Goal: Task Accomplishment & Management: Use online tool/utility

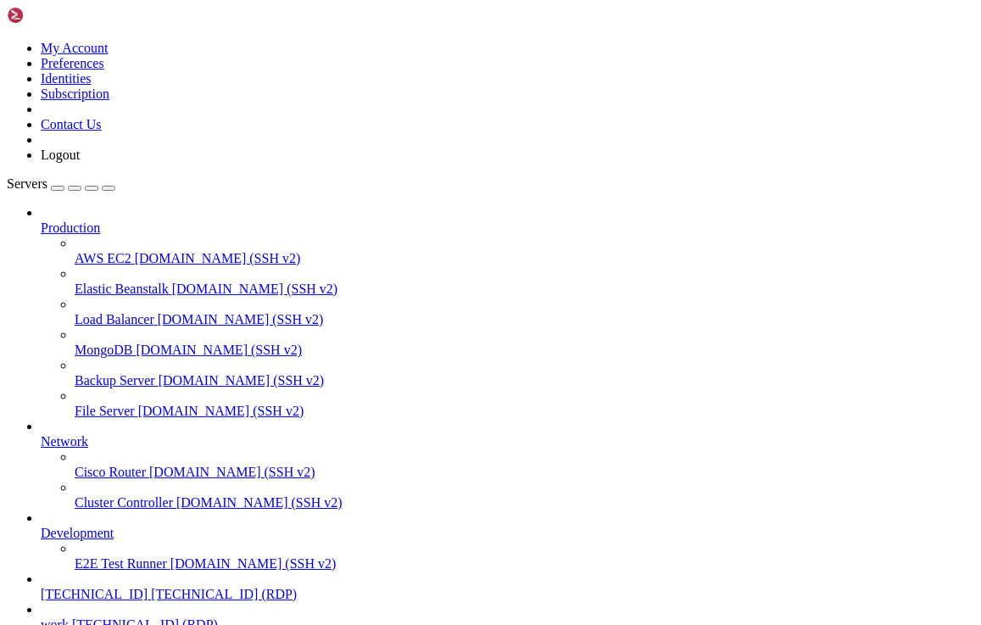
scroll to position [103, 0]
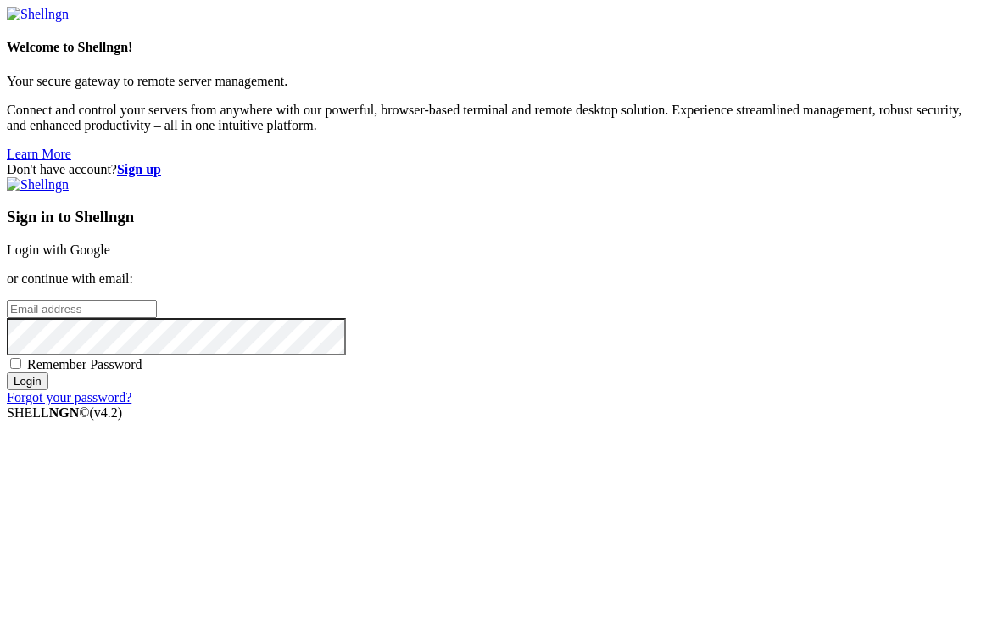
type input "[EMAIL_ADDRESS][DOMAIN_NAME]"
click at [48, 390] on input "Login" at bounding box center [28, 381] width 42 height 18
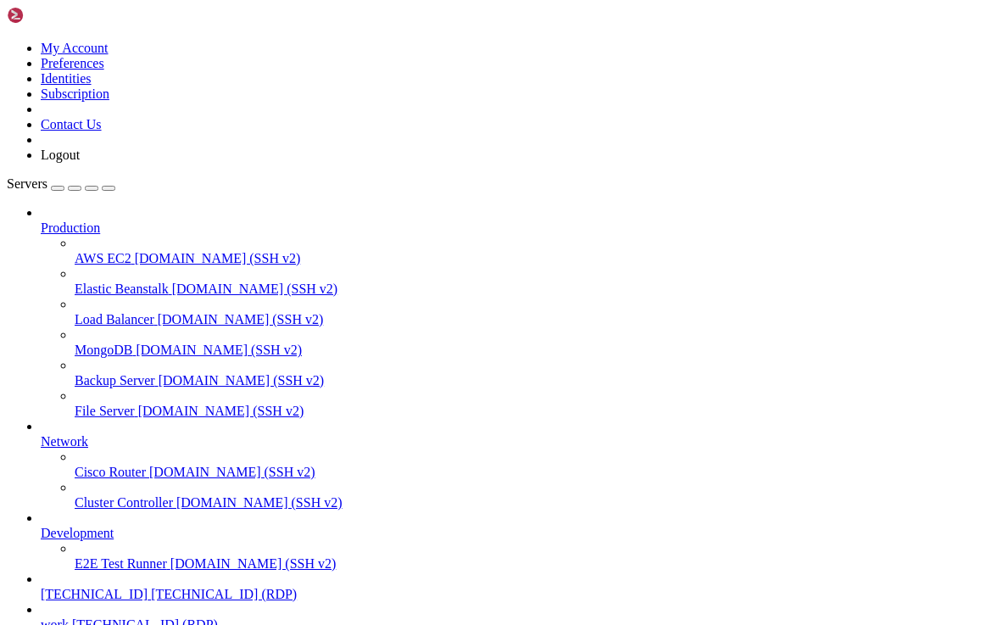
scroll to position [104, 0]
click at [69, 617] on span "work" at bounding box center [55, 624] width 28 height 14
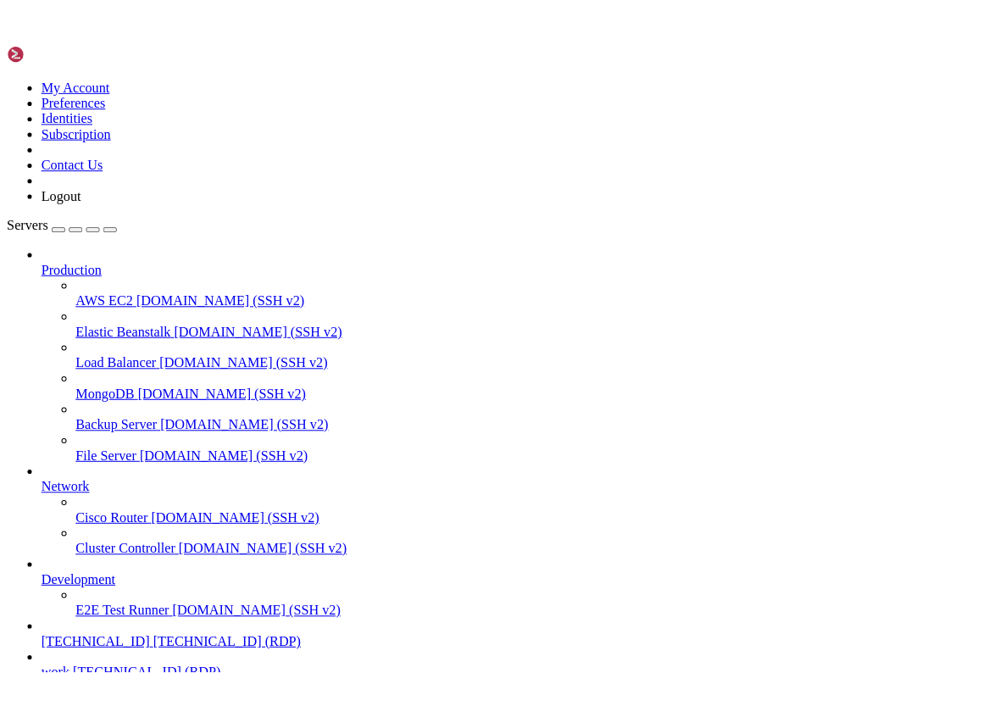
scroll to position [0, 0]
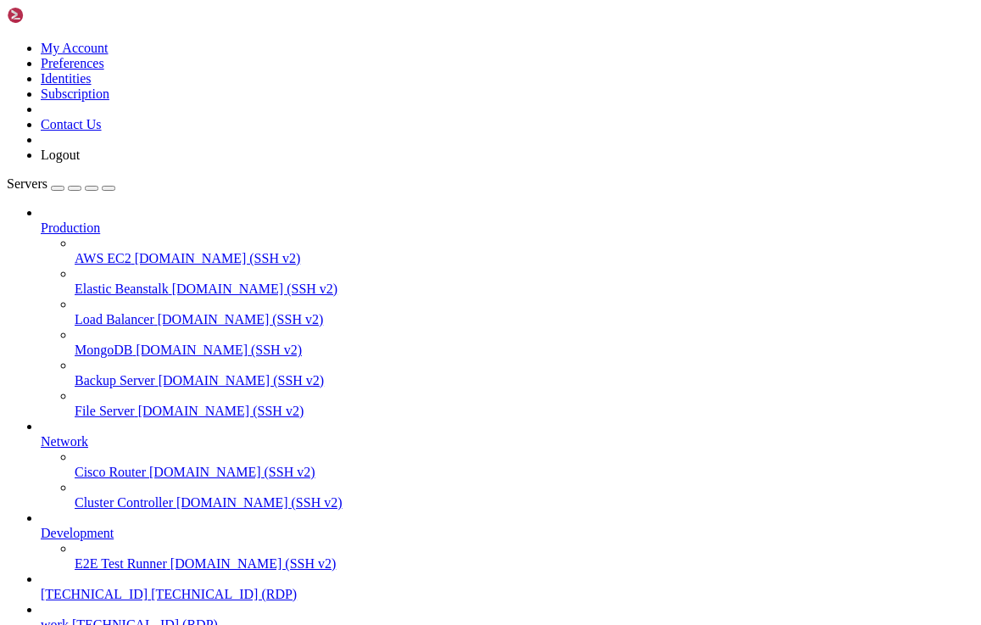
click at [109, 188] on icon "button" at bounding box center [109, 188] width 0 height 0
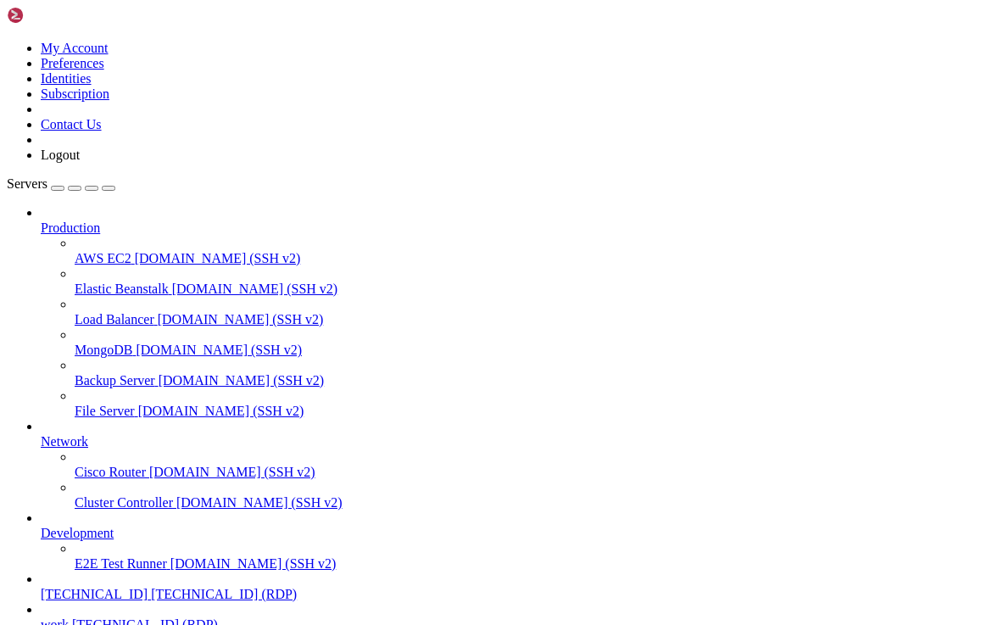
drag, startPoint x: 343, startPoint y: 1042, endPoint x: 347, endPoint y: 966, distance: 75.5
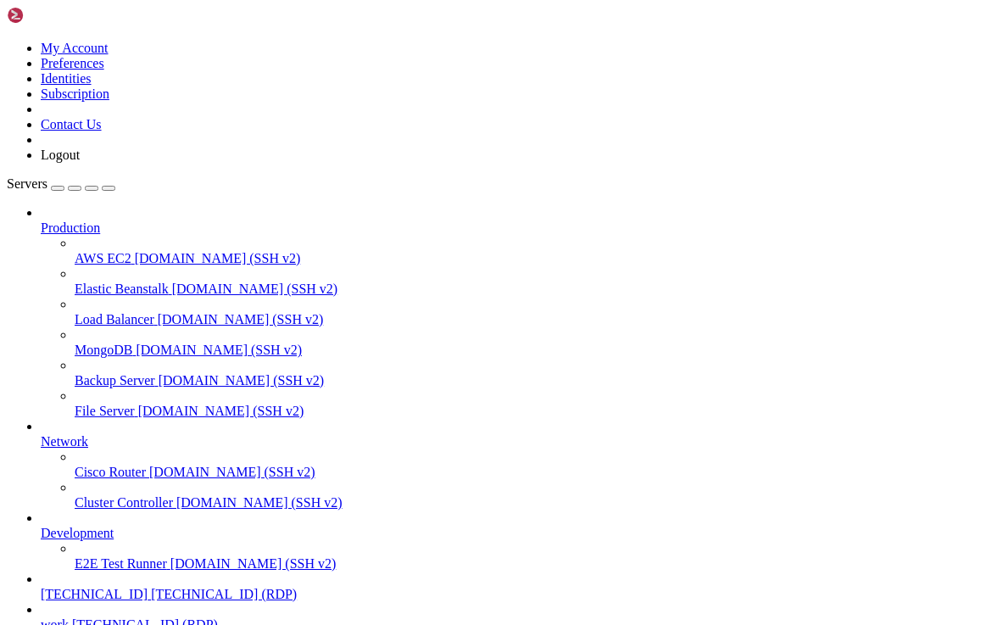
drag, startPoint x: 352, startPoint y: 1027, endPoint x: 353, endPoint y: 987, distance: 39.9
drag, startPoint x: 343, startPoint y: 1015, endPoint x: 63, endPoint y: 1212, distance: 343.1
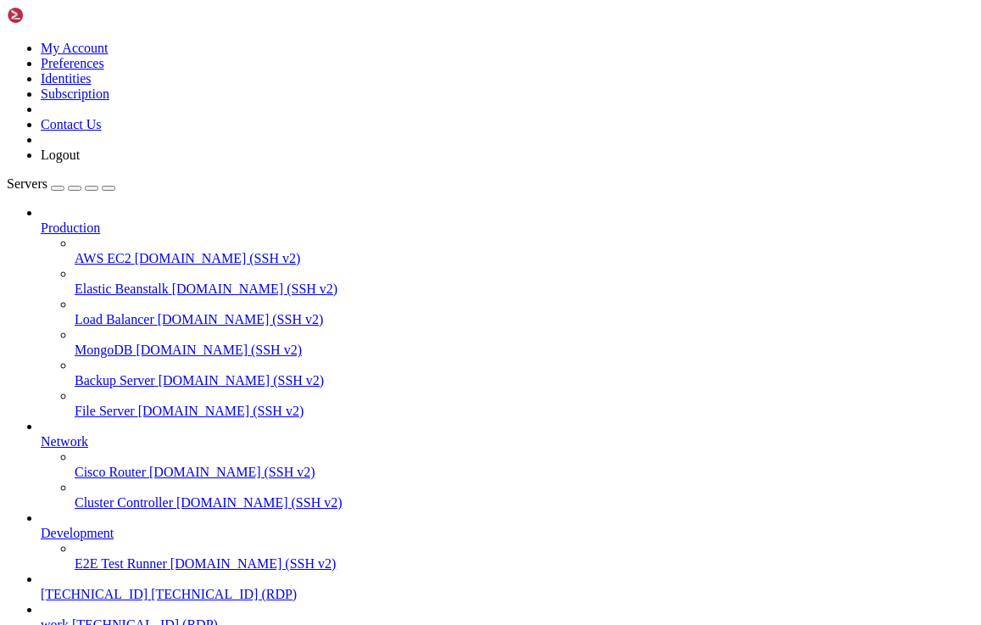
drag, startPoint x: 554, startPoint y: 888, endPoint x: 552, endPoint y: 875, distance: 13.7
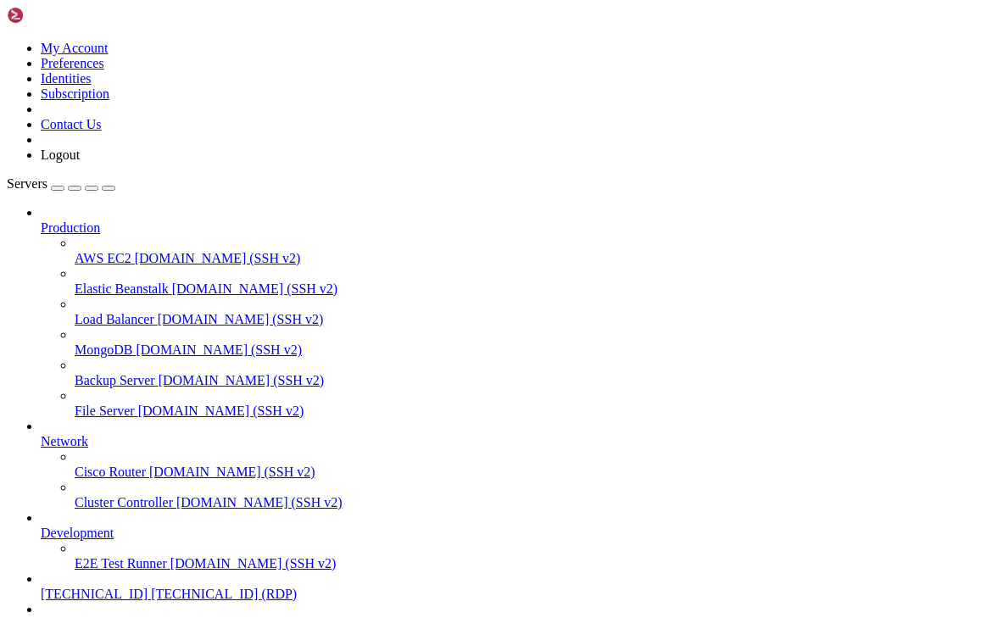
drag, startPoint x: 330, startPoint y: 929, endPoint x: 254, endPoint y: 918, distance: 76.2
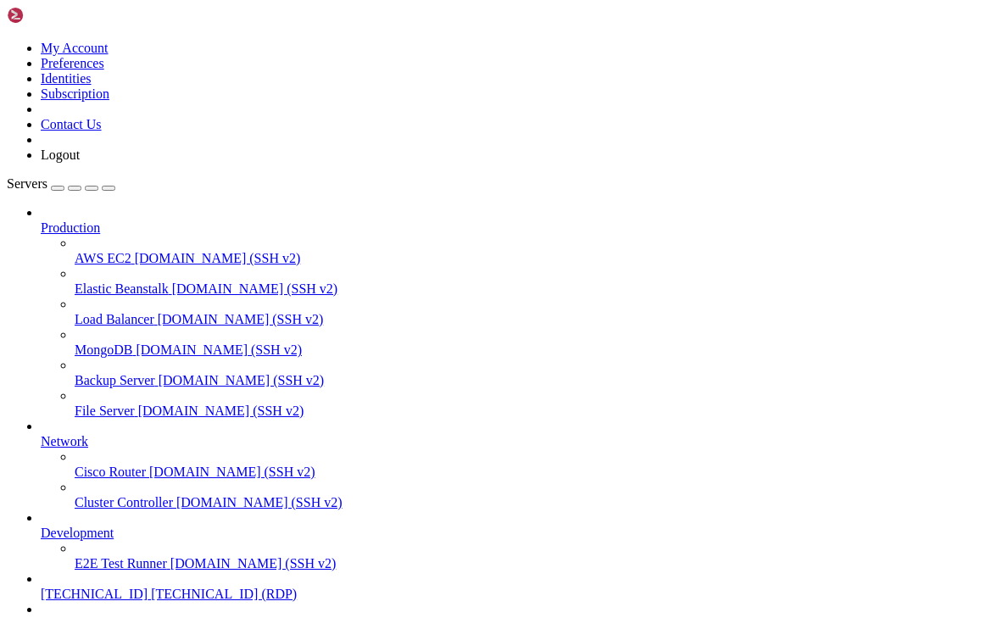
drag, startPoint x: 218, startPoint y: 926, endPoint x: 68, endPoint y: 907, distance: 151.2
drag, startPoint x: 314, startPoint y: 932, endPoint x: 264, endPoint y: 925, distance: 49.8
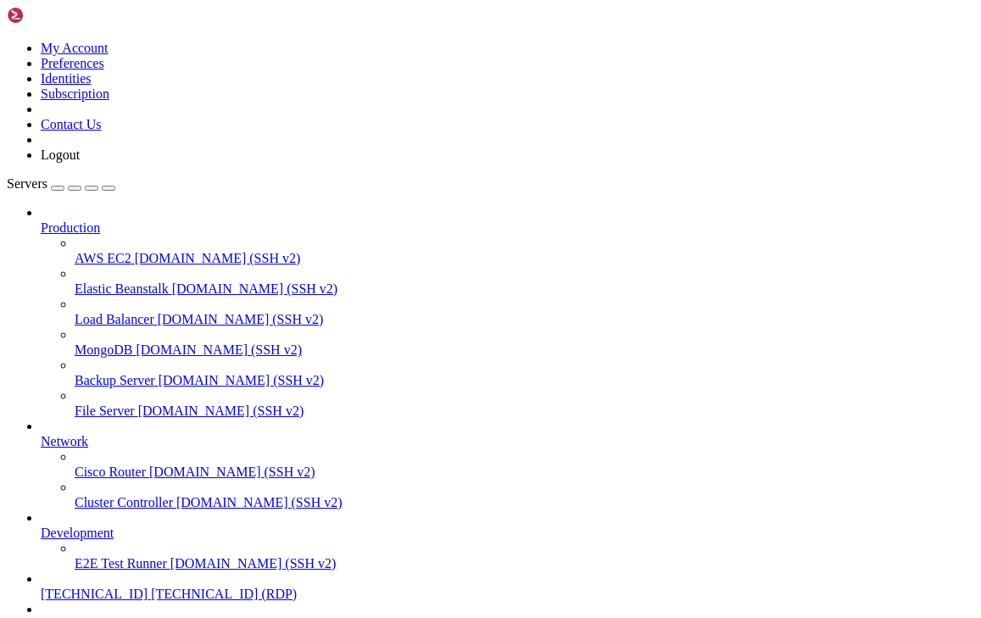
drag, startPoint x: 209, startPoint y: 927, endPoint x: 85, endPoint y: 915, distance: 124.3
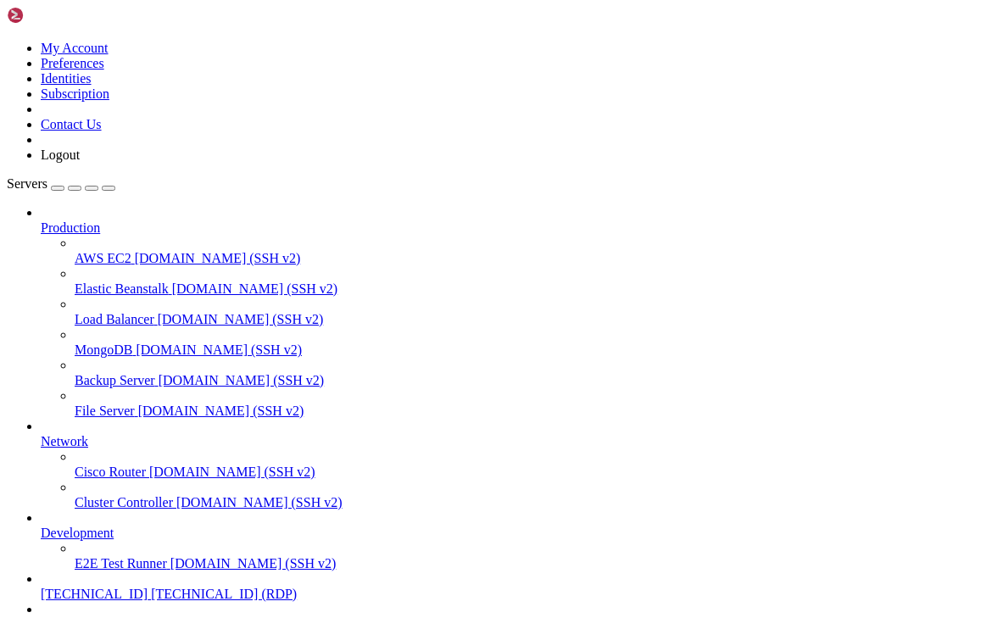
drag, startPoint x: 203, startPoint y: 926, endPoint x: 59, endPoint y: 912, distance: 143.9
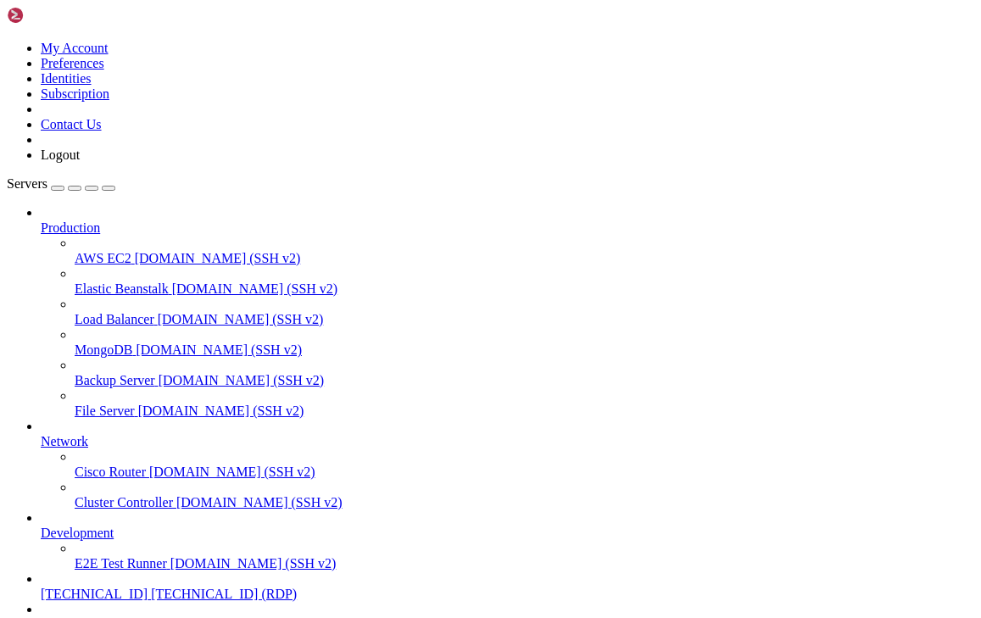
drag, startPoint x: 210, startPoint y: 927, endPoint x: 22, endPoint y: 910, distance: 188.9
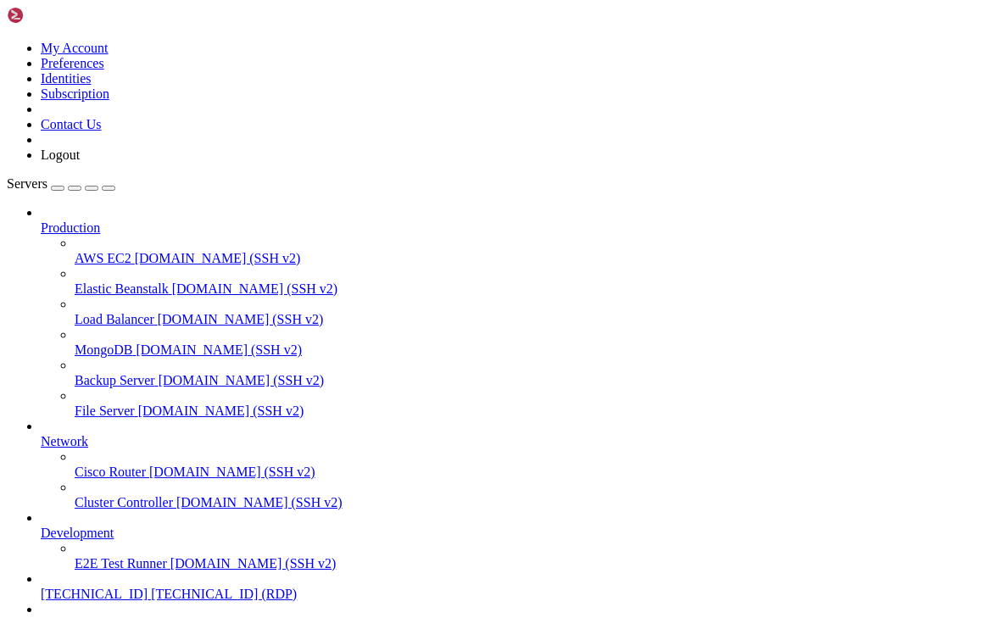
drag, startPoint x: 367, startPoint y: 861, endPoint x: 231, endPoint y: 860, distance: 135.6
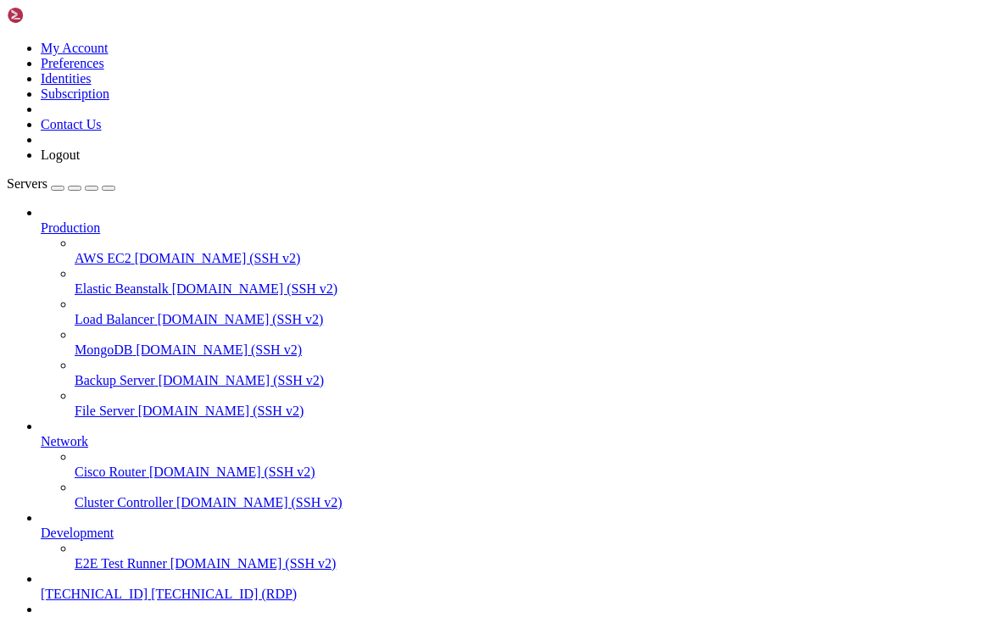
drag, startPoint x: 465, startPoint y: 854, endPoint x: 654, endPoint y: 856, distance: 189.9
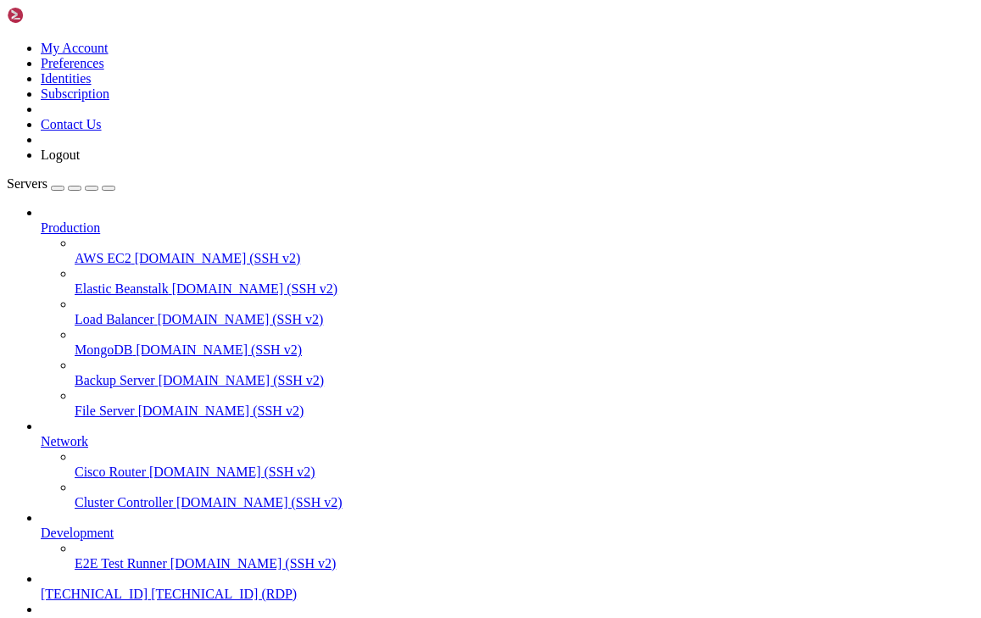
drag, startPoint x: 448, startPoint y: 932, endPoint x: 361, endPoint y: 923, distance: 87.8
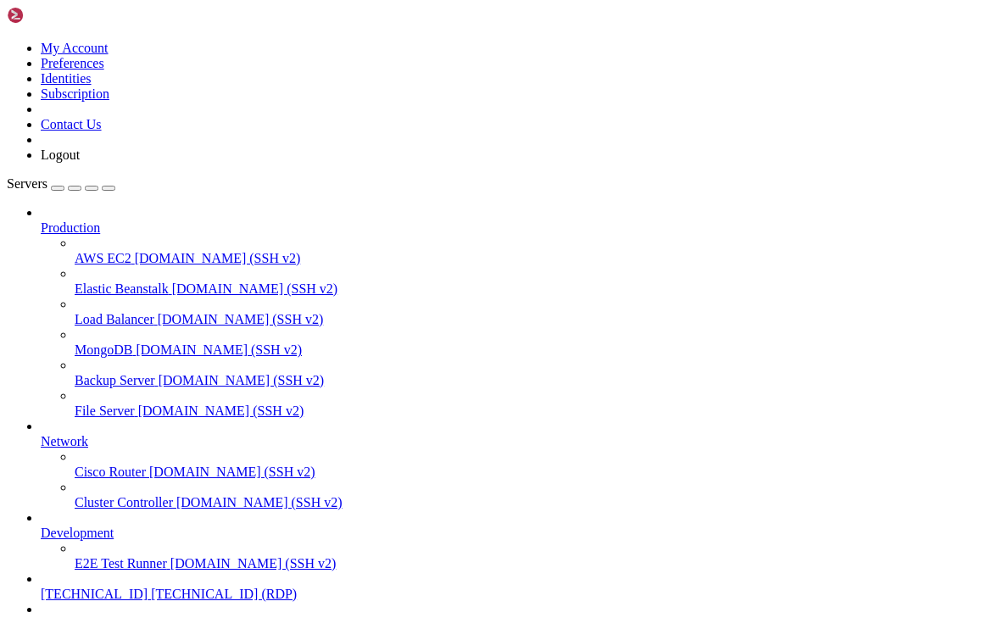
drag, startPoint x: 561, startPoint y: 936, endPoint x: 490, endPoint y: 924, distance: 72.2
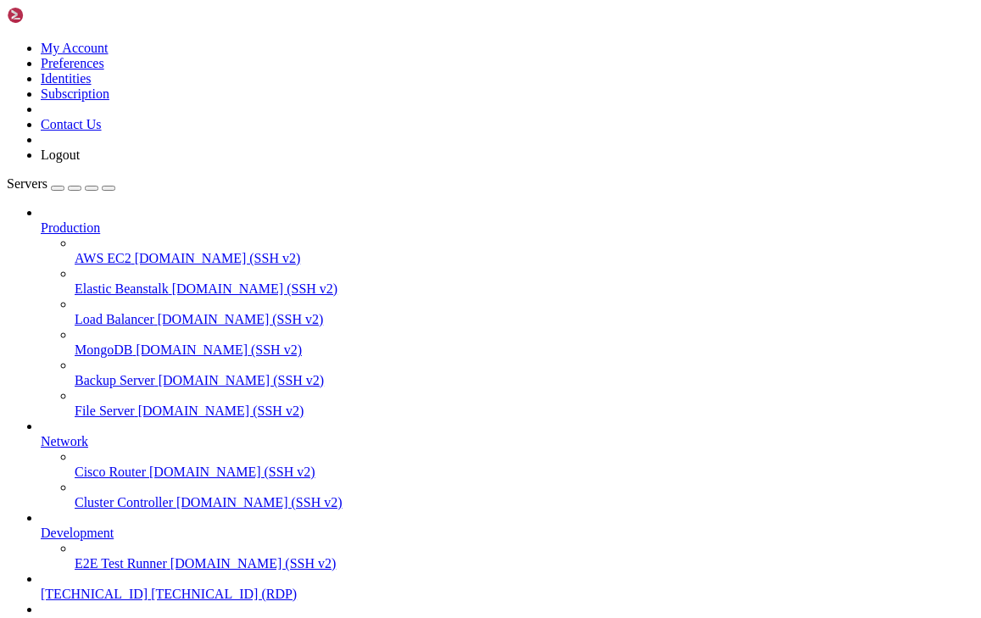
drag, startPoint x: 451, startPoint y: 935, endPoint x: 287, endPoint y: 915, distance: 164.8
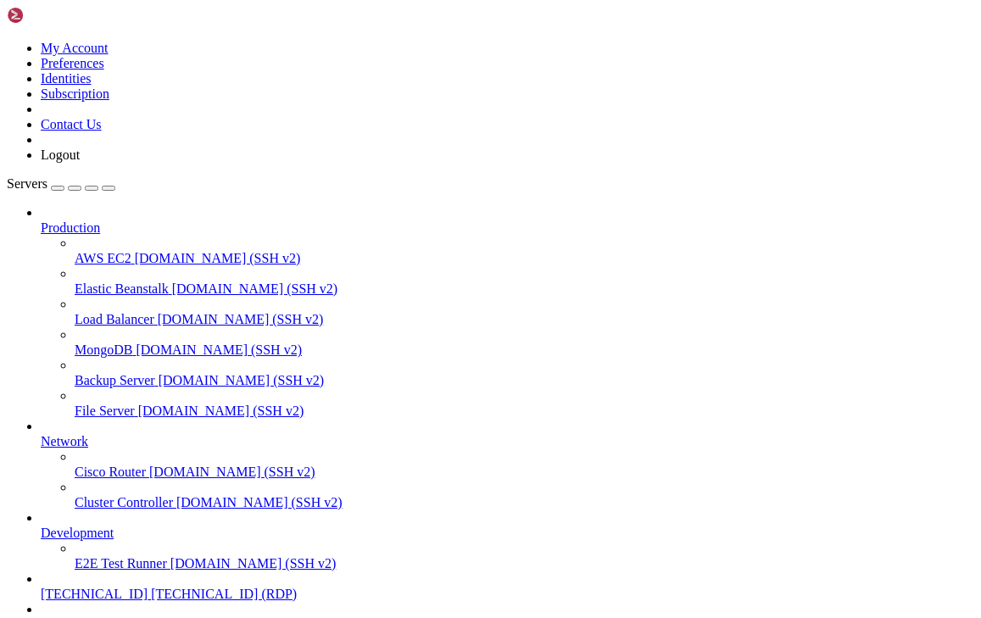
drag, startPoint x: 389, startPoint y: 57, endPoint x: 389, endPoint y: 91, distance: 33.9
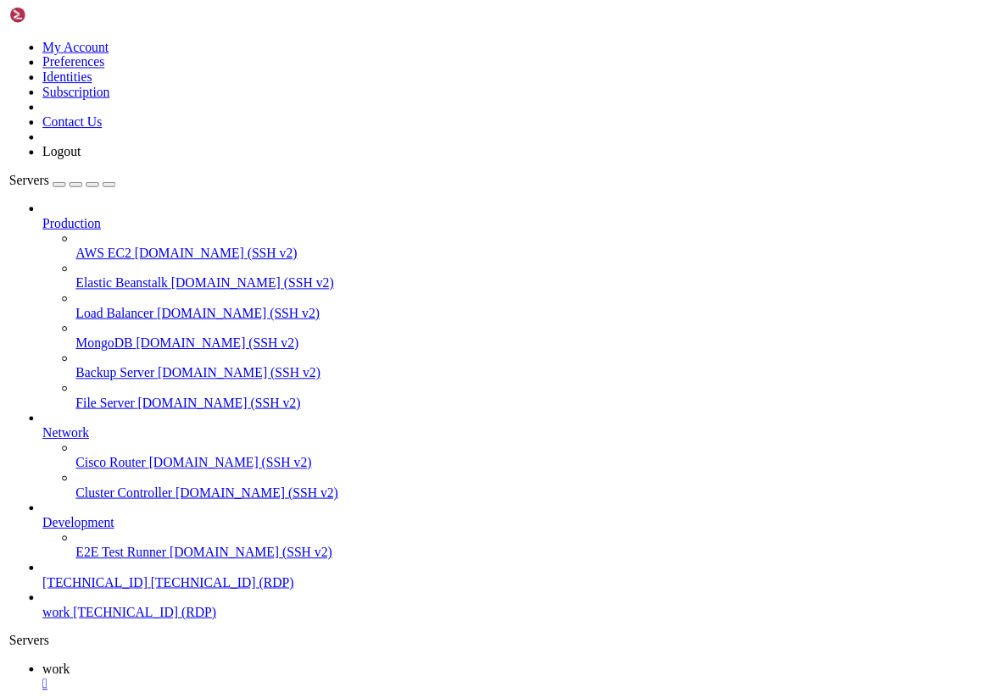
scroll to position [17, 0]
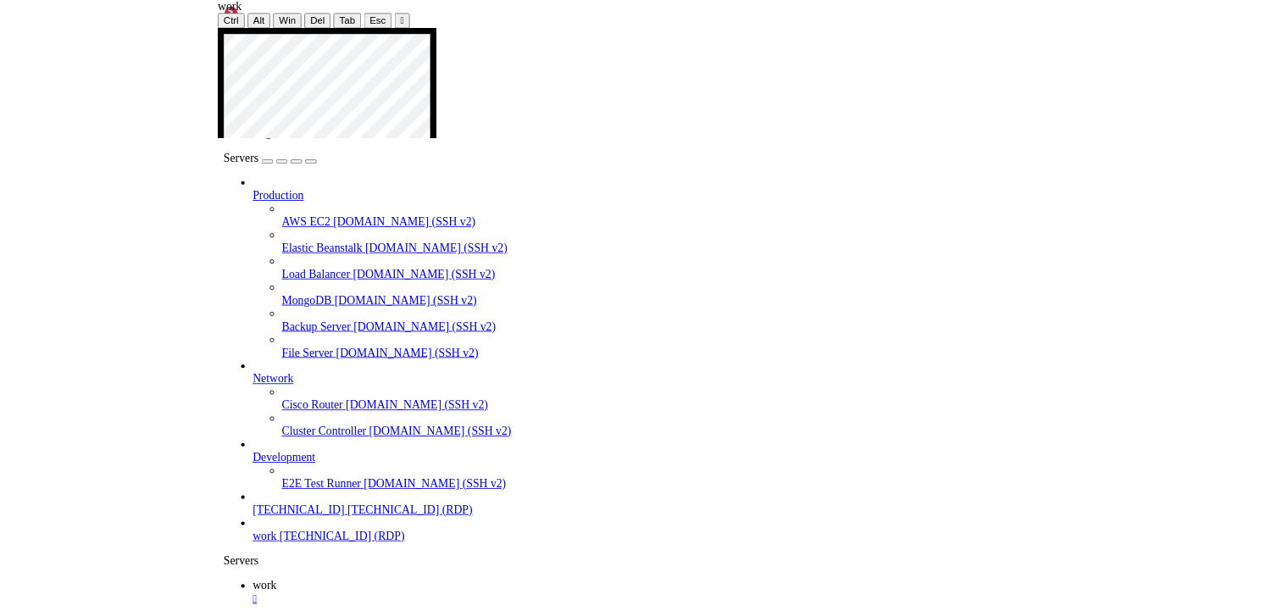
scroll to position [31, 0]
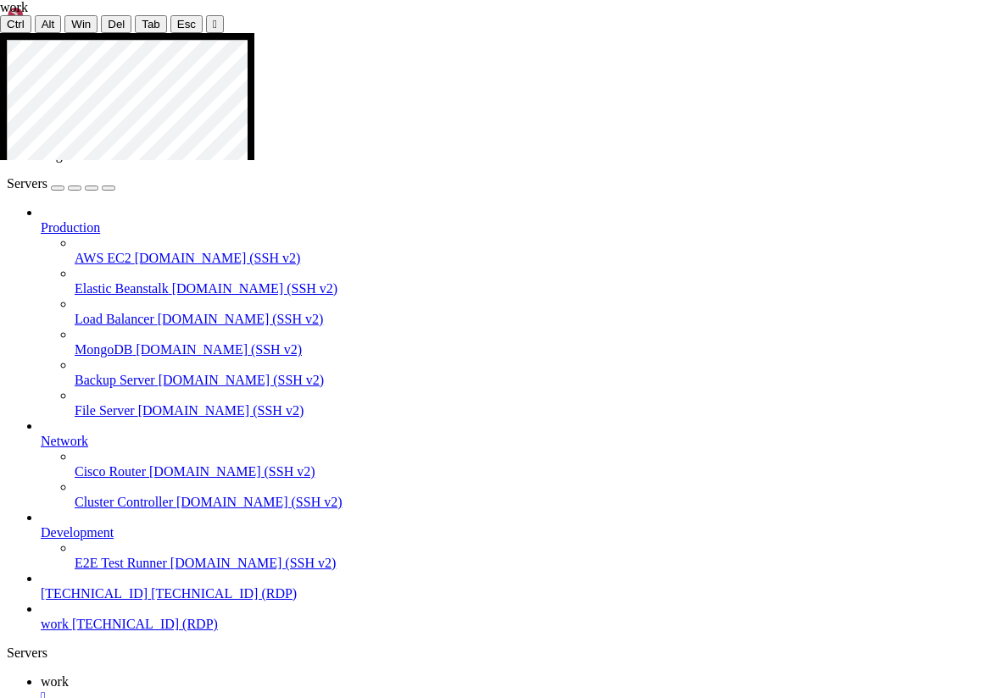
drag, startPoint x: 342, startPoint y: 122, endPoint x: 235, endPoint y: 121, distance: 107.7
drag, startPoint x: 352, startPoint y: 125, endPoint x: 225, endPoint y: 115, distance: 126.7
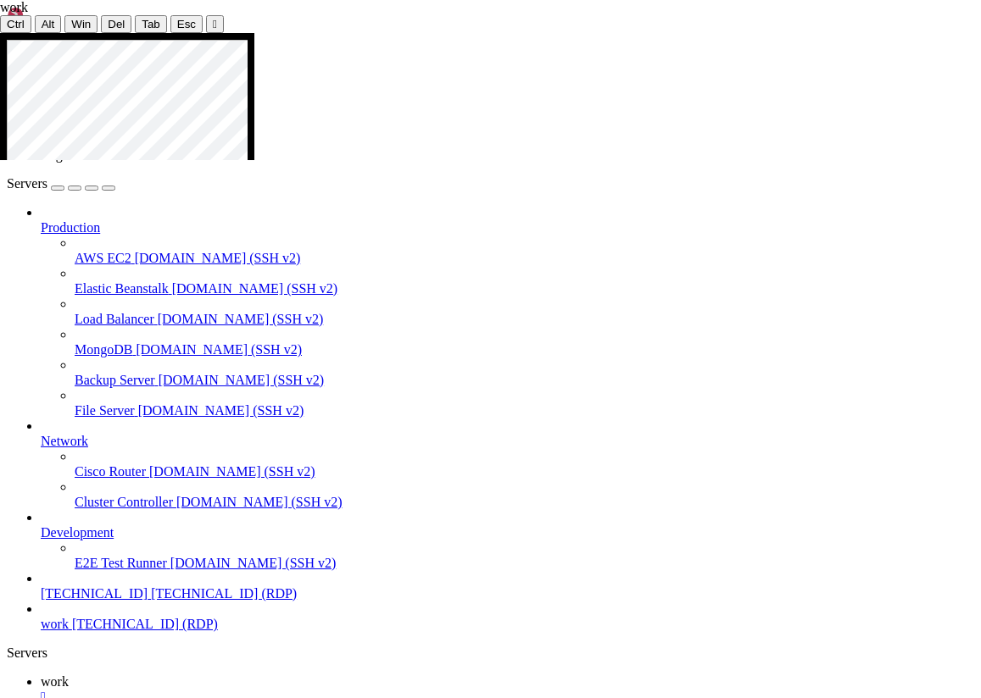
drag, startPoint x: 353, startPoint y: 123, endPoint x: 259, endPoint y: 117, distance: 94.3
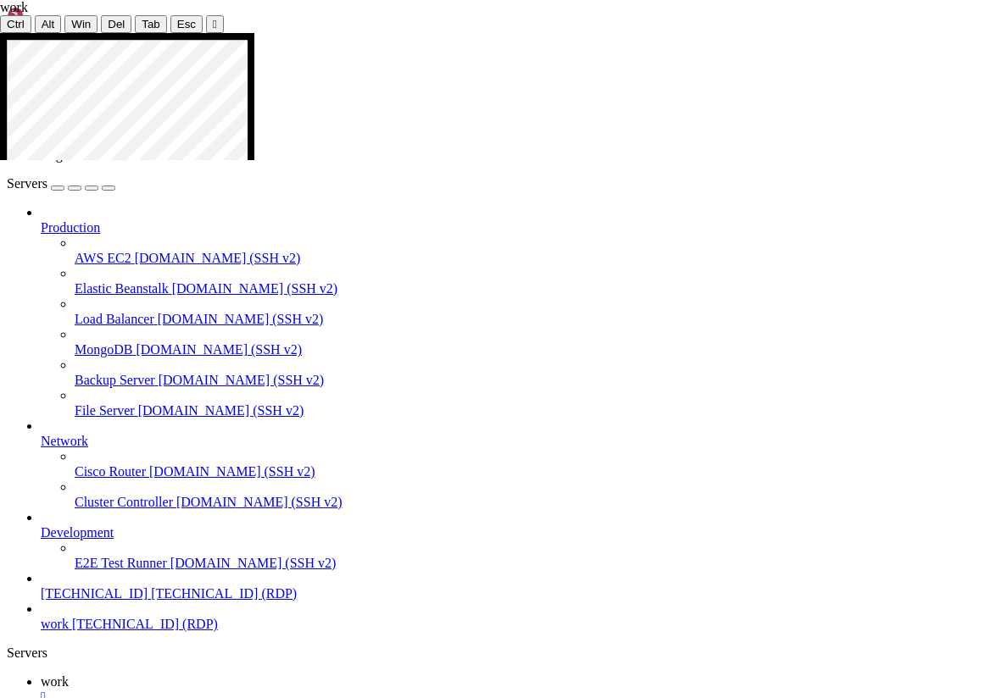
drag, startPoint x: 125, startPoint y: 113, endPoint x: 0, endPoint y: 97, distance: 125.5
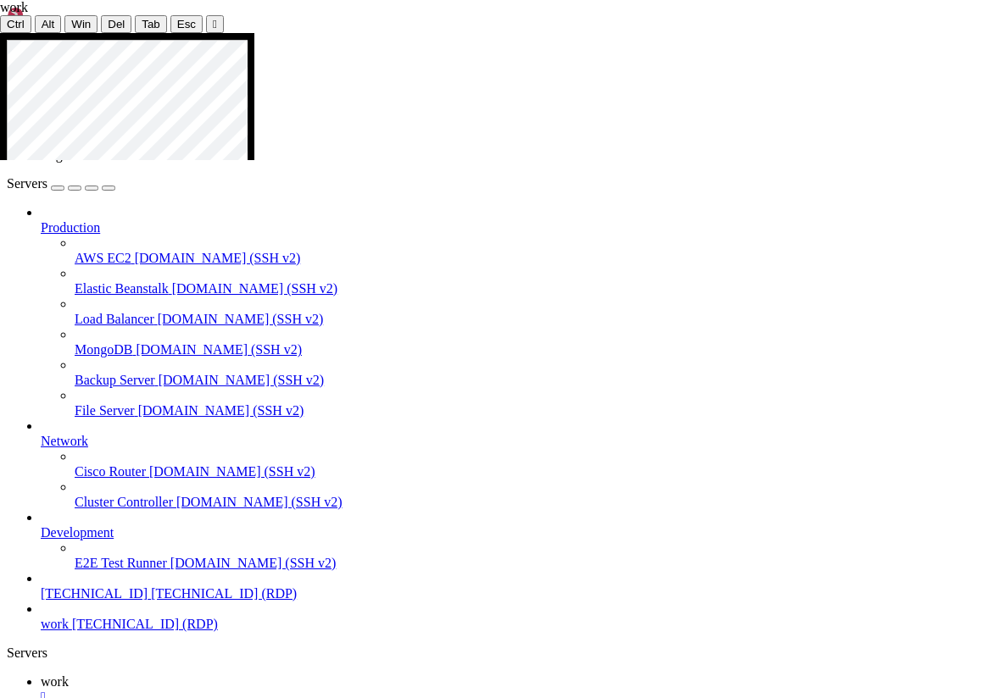
drag, startPoint x: 198, startPoint y: 124, endPoint x: 147, endPoint y: 115, distance: 51.6
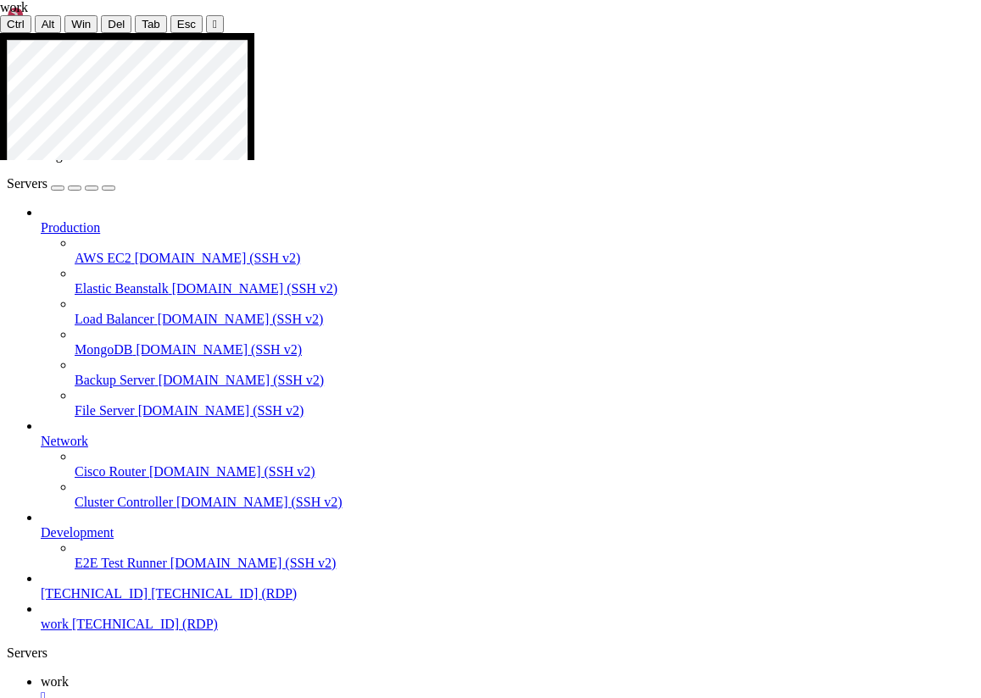
drag, startPoint x: 371, startPoint y: 125, endPoint x: 262, endPoint y: 114, distance: 109.9
drag, startPoint x: 472, startPoint y: 124, endPoint x: 386, endPoint y: 109, distance: 87.8
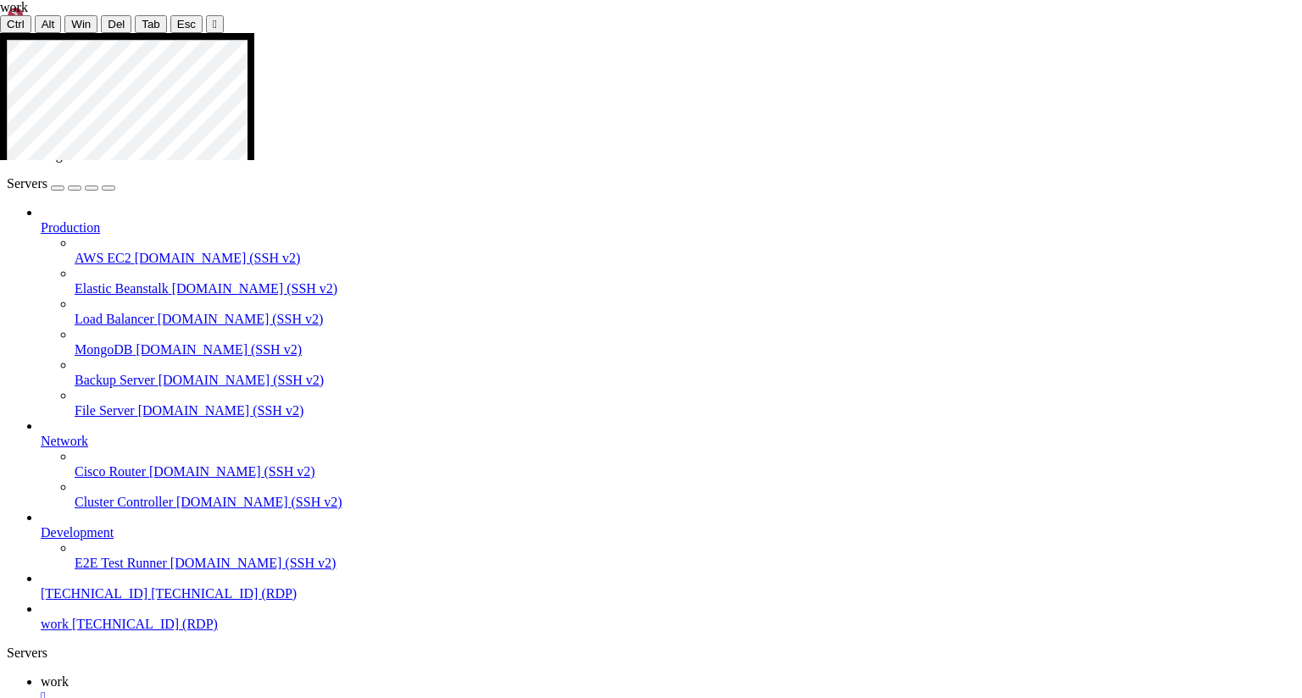
drag, startPoint x: 101, startPoint y: 117, endPoint x: 0, endPoint y: 114, distance: 100.9
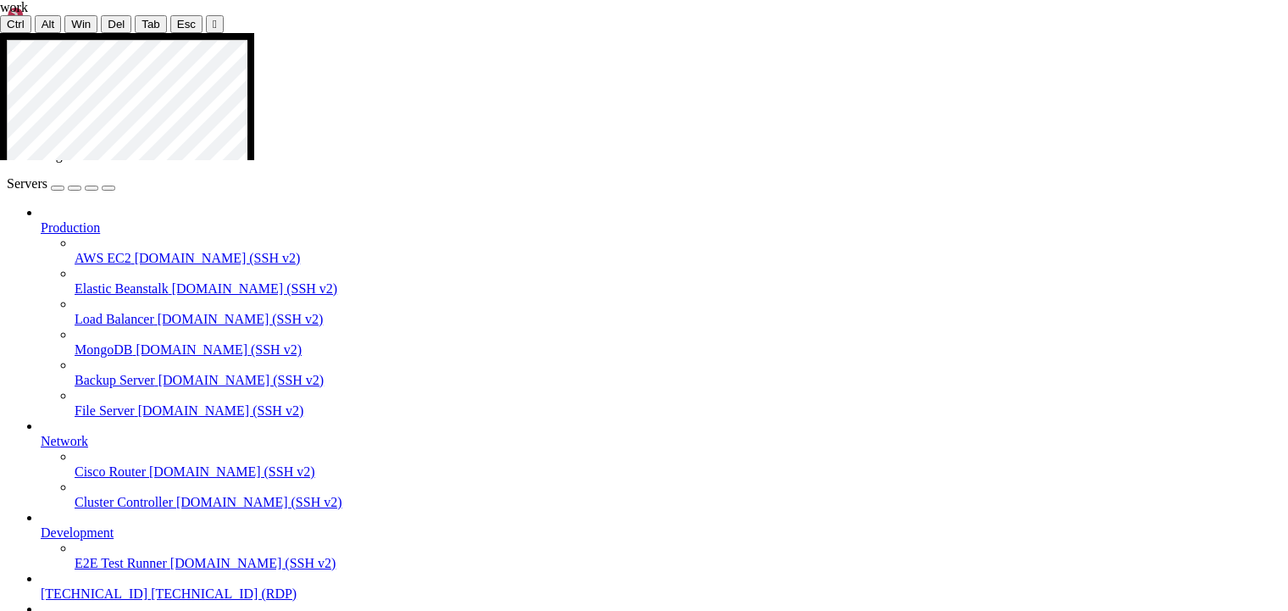
scroll to position [104, 0]
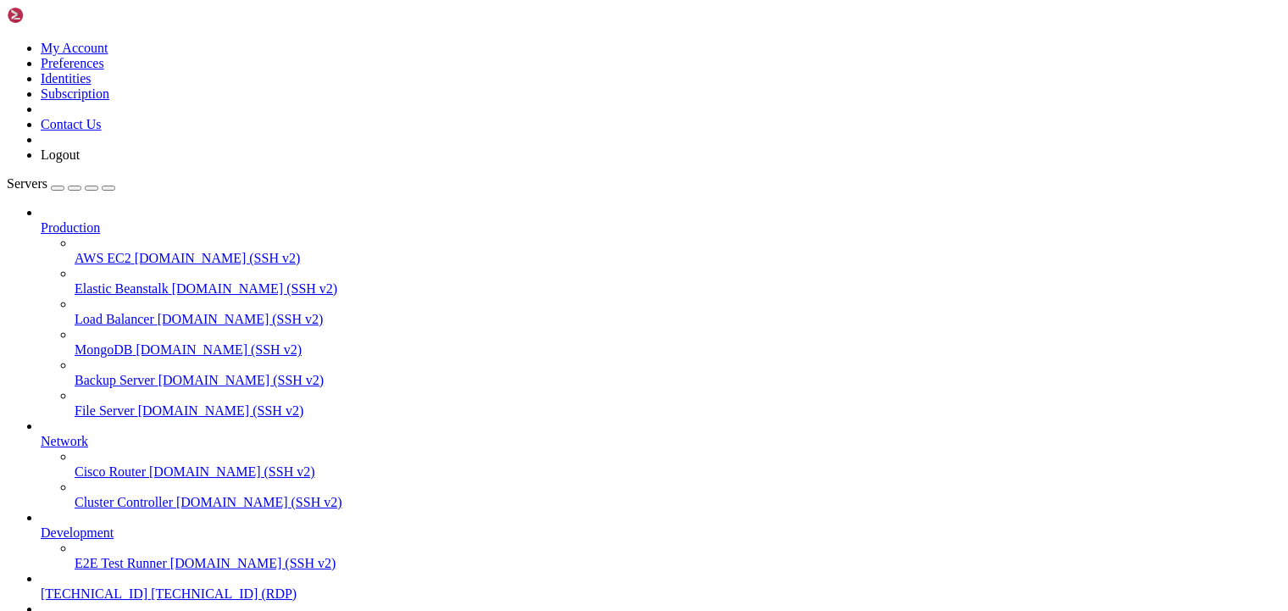
scroll to position [118, 0]
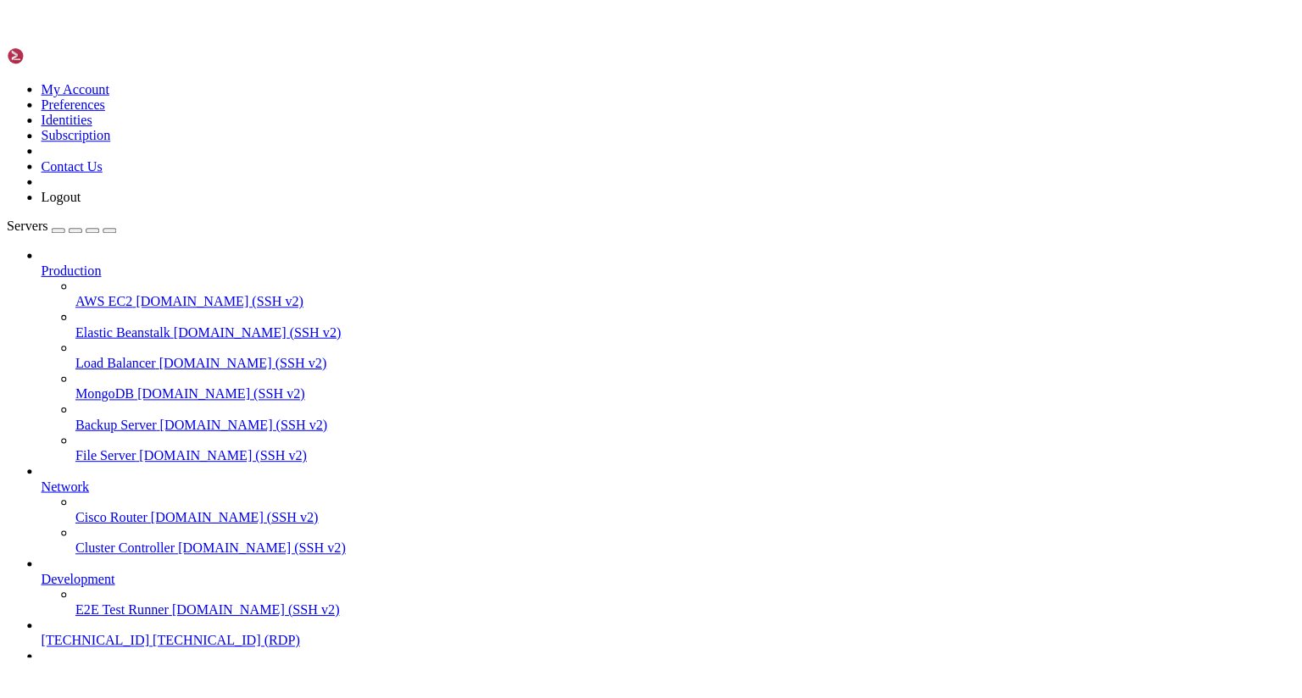
scroll to position [0, 0]
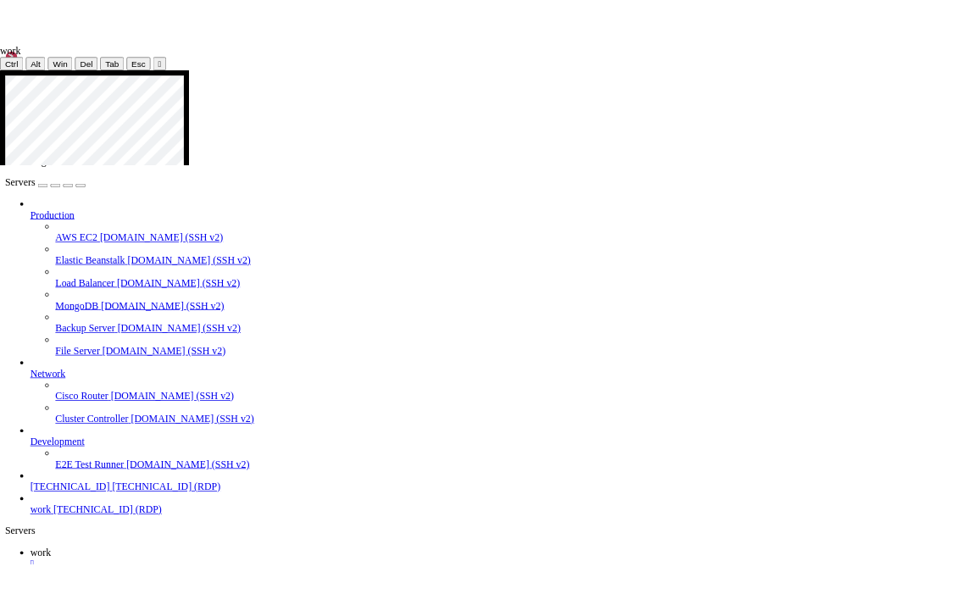
scroll to position [118, 0]
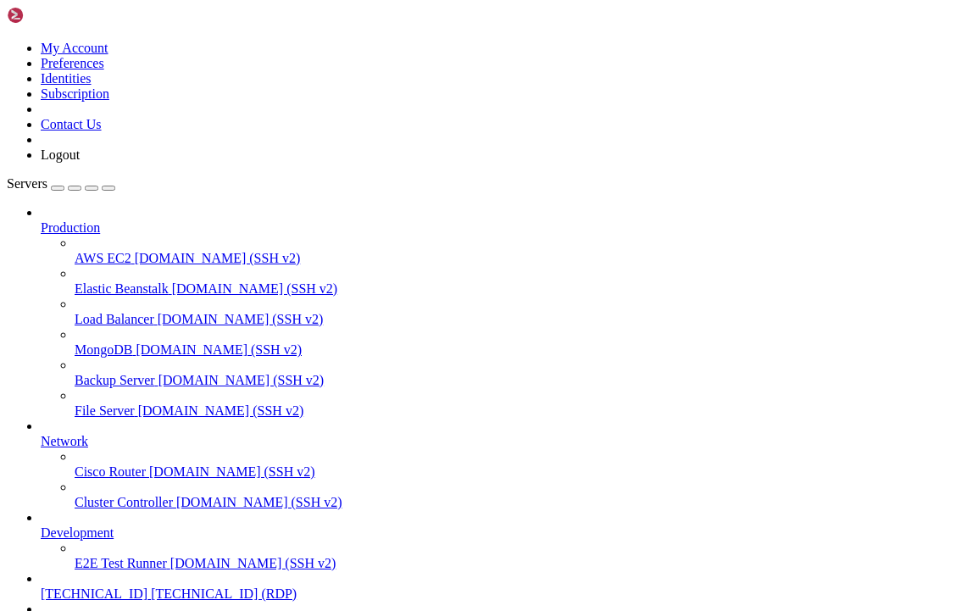
drag, startPoint x: 128, startPoint y: 920, endPoint x: -78, endPoint y: 924, distance: 206.0
drag, startPoint x: 404, startPoint y: 1077, endPoint x: 299, endPoint y: 1070, distance: 105.4
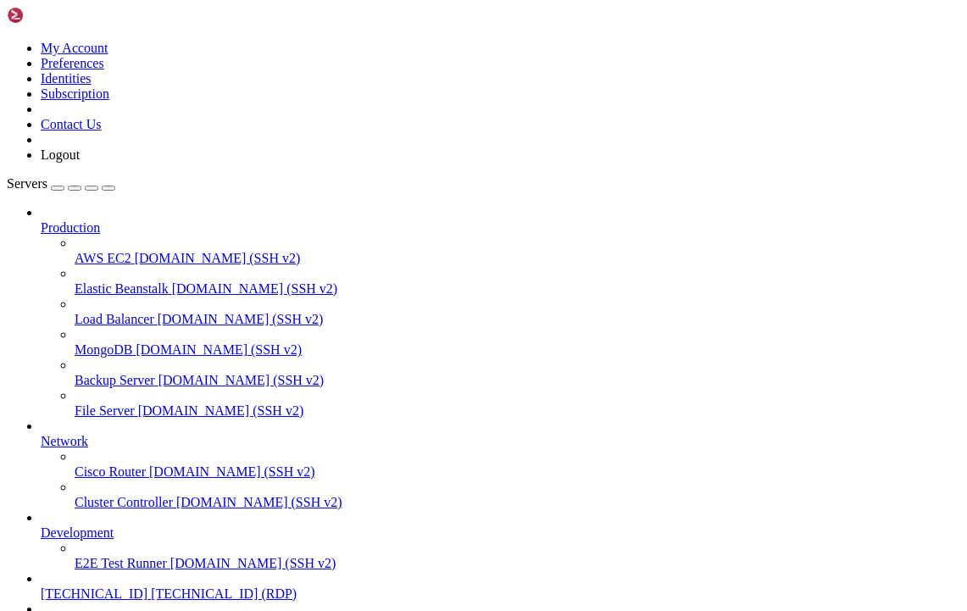
drag, startPoint x: 403, startPoint y: 1116, endPoint x: 380, endPoint y: 1105, distance: 26.5
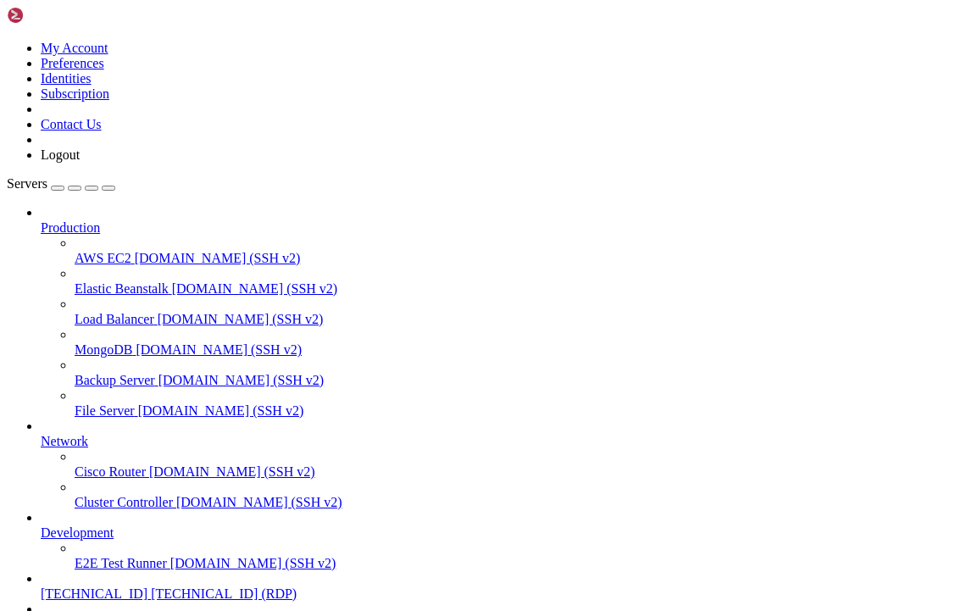
drag, startPoint x: 409, startPoint y: 1078, endPoint x: 309, endPoint y: 1073, distance: 101.0
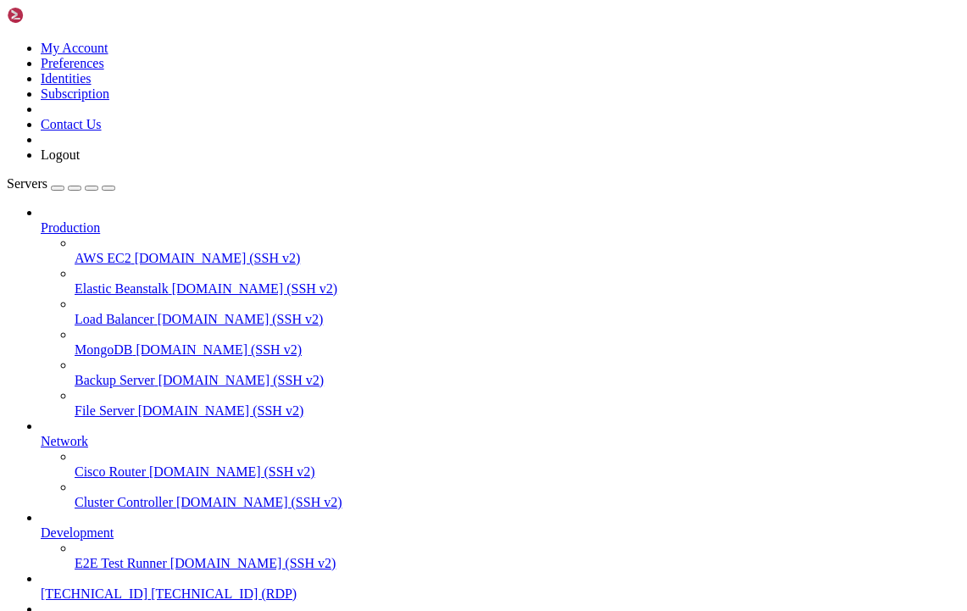
drag, startPoint x: 129, startPoint y: 926, endPoint x: -11, endPoint y: 917, distance: 140.2
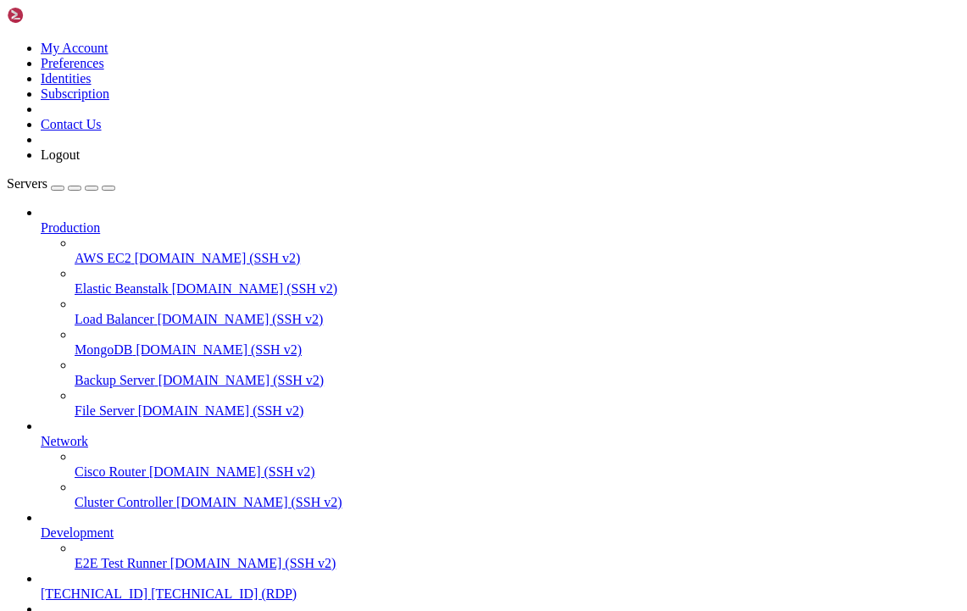
drag, startPoint x: 247, startPoint y: 929, endPoint x: 182, endPoint y: 921, distance: 65.0
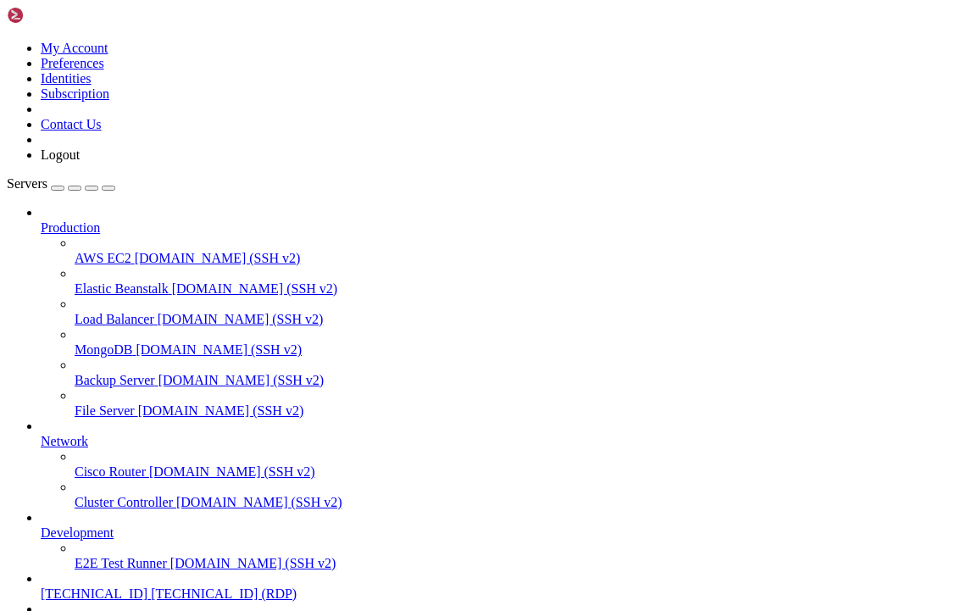
drag, startPoint x: 132, startPoint y: 928, endPoint x: -14, endPoint y: 914, distance: 147.4
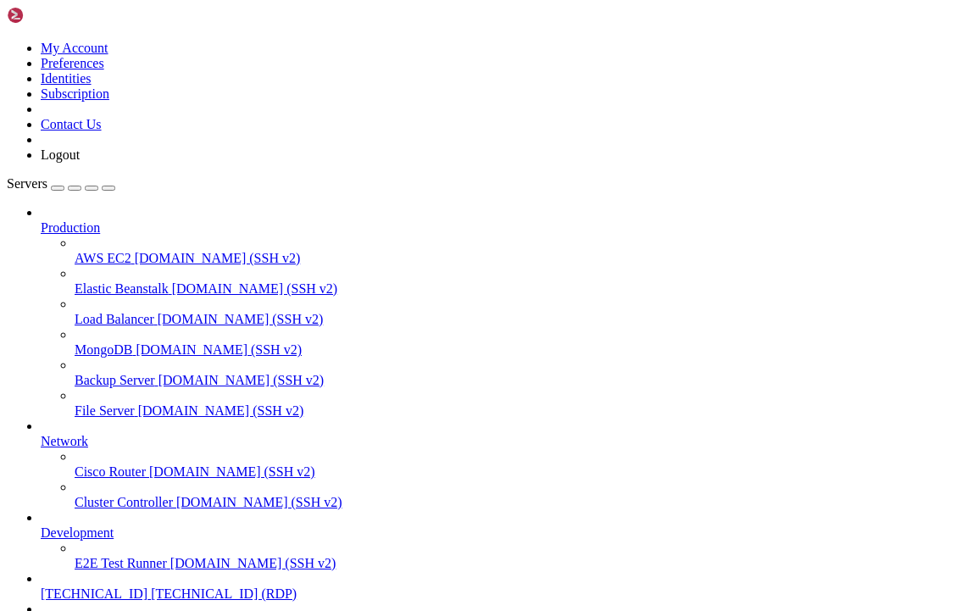
drag, startPoint x: 125, startPoint y: 922, endPoint x: -74, endPoint y: 902, distance: 200.2
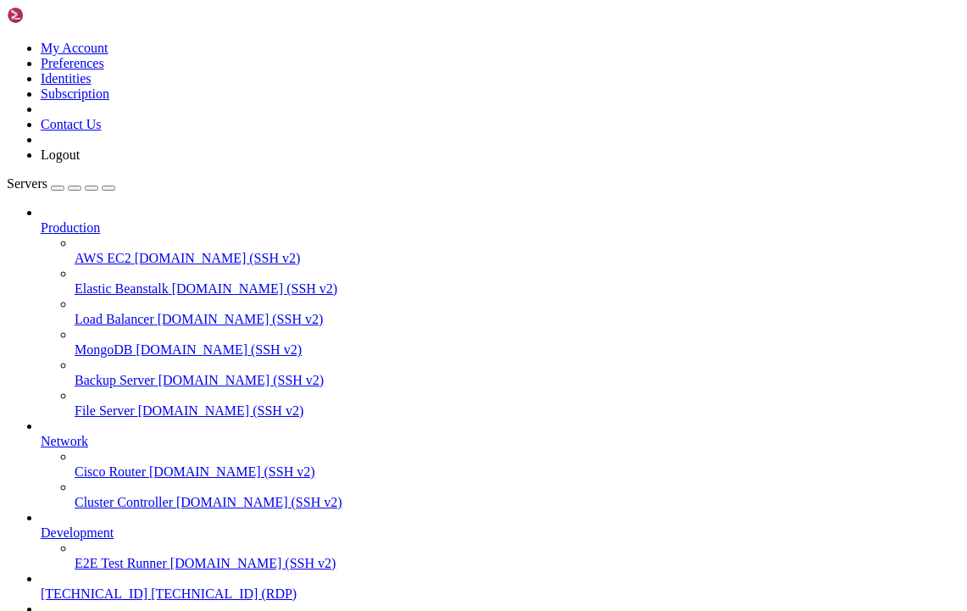
drag, startPoint x: 123, startPoint y: 920, endPoint x: 29, endPoint y: 912, distance: 94.4
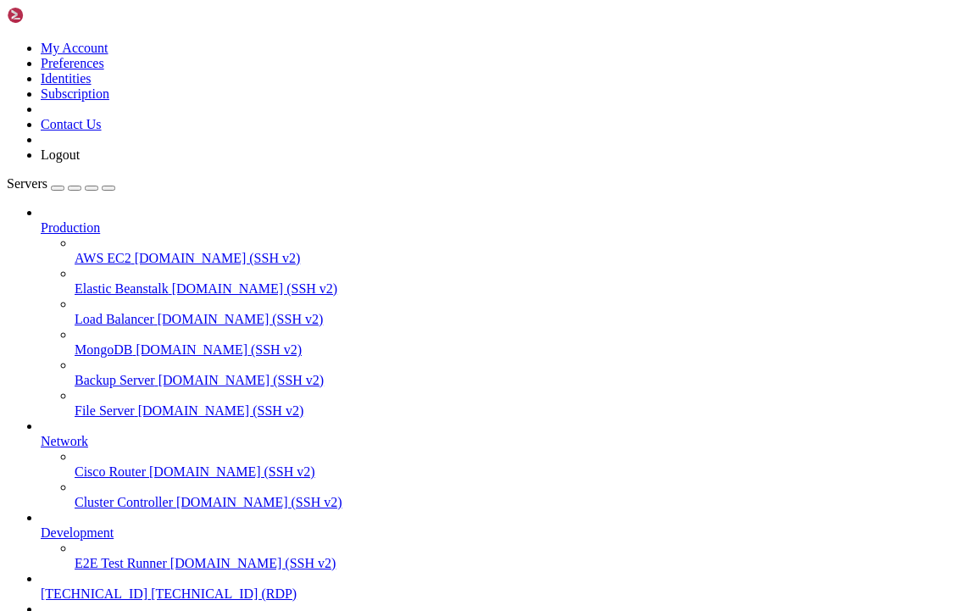
drag, startPoint x: 125, startPoint y: 922, endPoint x: 50, endPoint y: 918, distance: 74.7
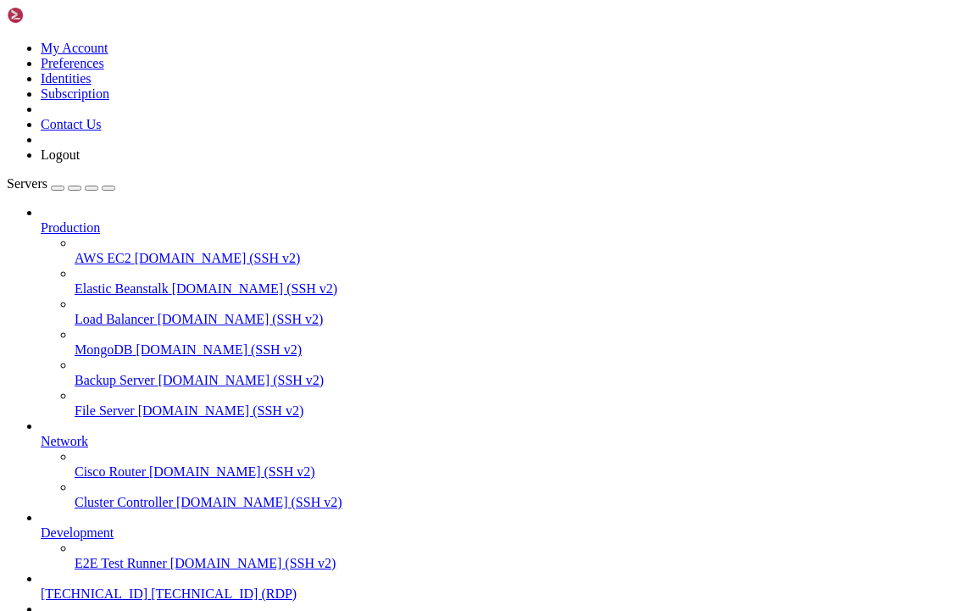
drag, startPoint x: 156, startPoint y: 920, endPoint x: -39, endPoint y: 911, distance: 195.1
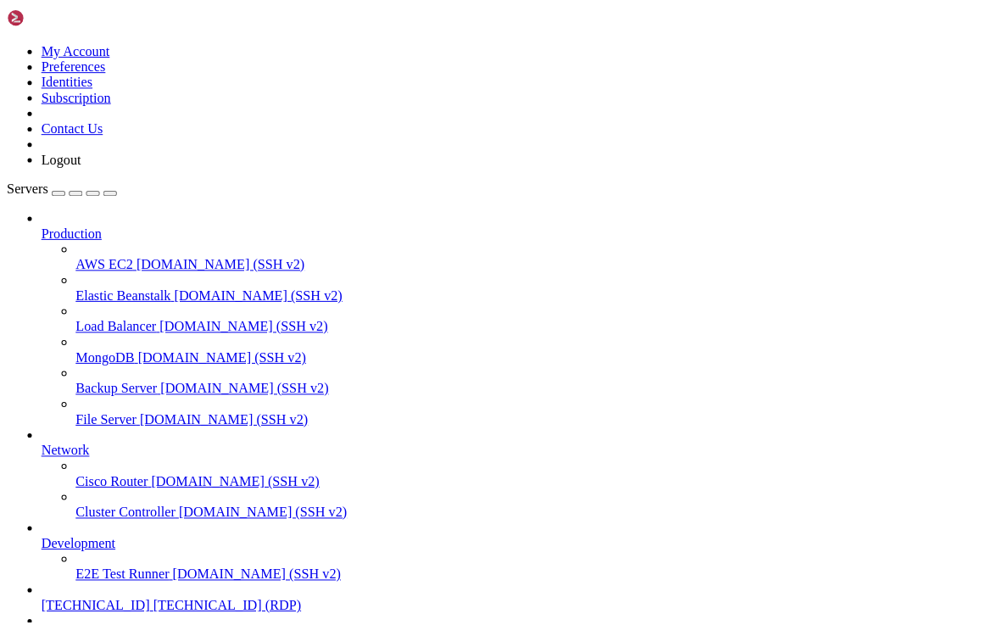
scroll to position [0, 0]
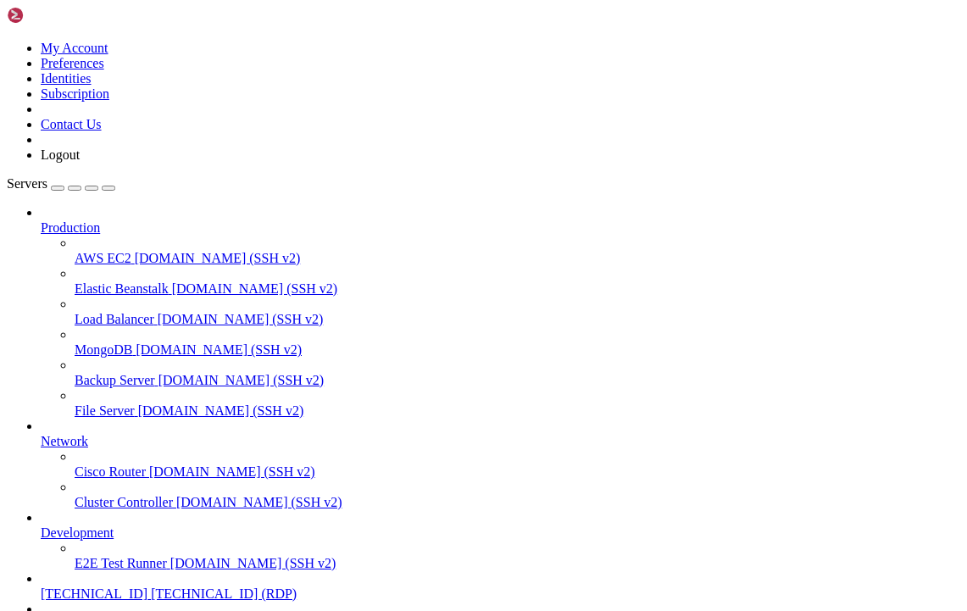
drag, startPoint x: 114, startPoint y: 921, endPoint x: 28, endPoint y: 917, distance: 86.6
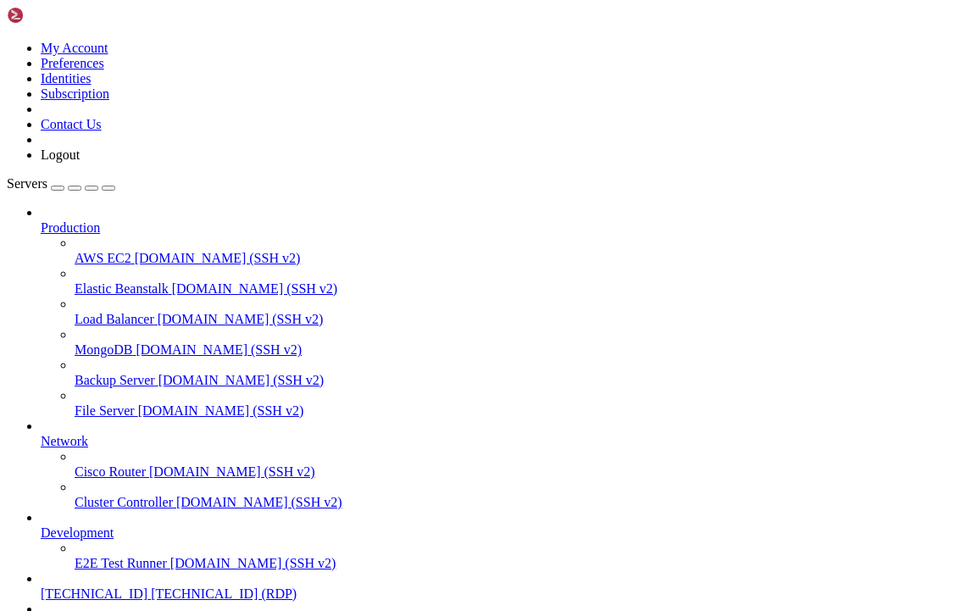
drag, startPoint x: 100, startPoint y: 926, endPoint x: 3, endPoint y: 921, distance: 97.6
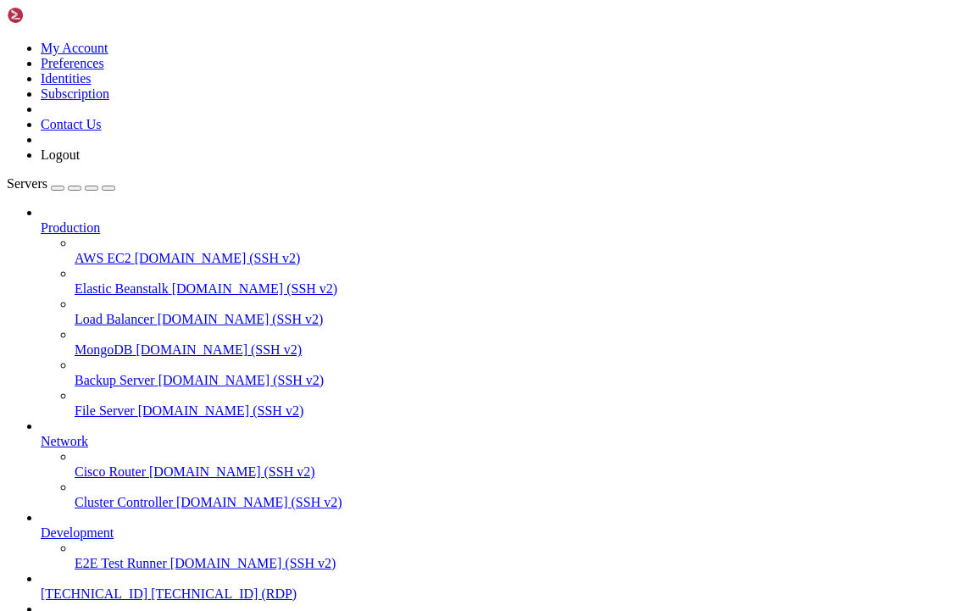
drag, startPoint x: 108, startPoint y: 926, endPoint x: -19, endPoint y: 921, distance: 127.3
drag, startPoint x: 213, startPoint y: 921, endPoint x: 177, endPoint y: 921, distance: 35.6
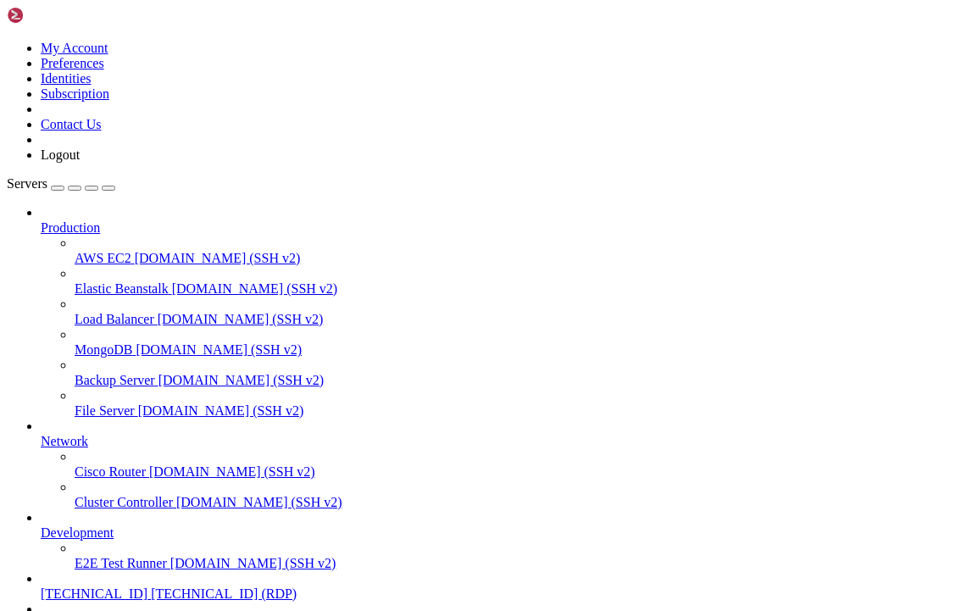
drag, startPoint x: 103, startPoint y: 921, endPoint x: -37, endPoint y: 915, distance: 140.8
drag, startPoint x: 101, startPoint y: 928, endPoint x: 1, endPoint y: 921, distance: 100.3
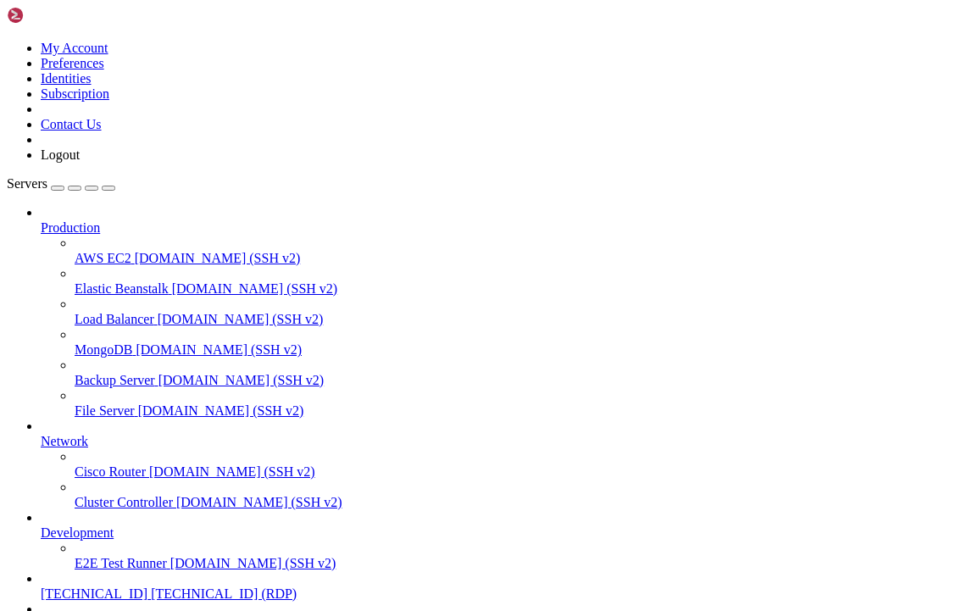
drag, startPoint x: 109, startPoint y: 926, endPoint x: 17, endPoint y: 926, distance: 91.6
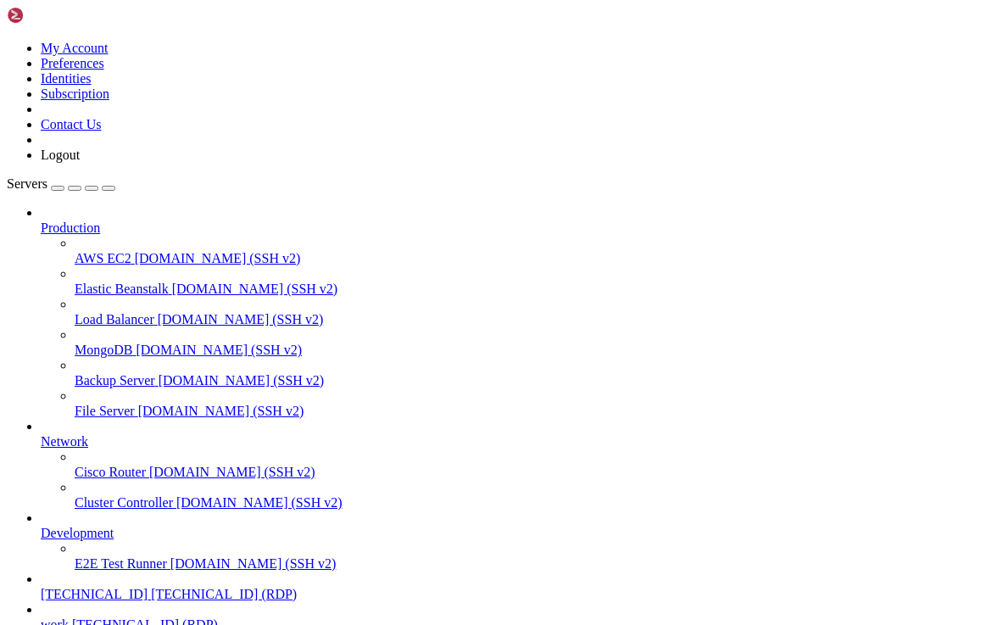
scroll to position [104, 0]
click at [69, 610] on span "work" at bounding box center [55, 624] width 28 height 14
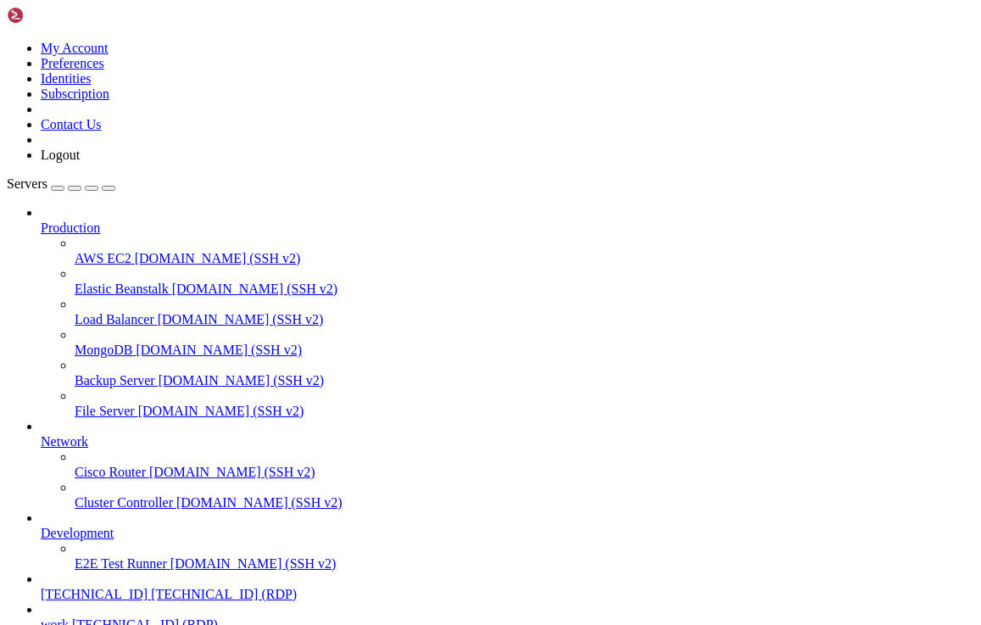
click at [69, 610] on span "work" at bounding box center [55, 624] width 28 height 14
click at [69, 617] on span "work" at bounding box center [55, 624] width 28 height 14
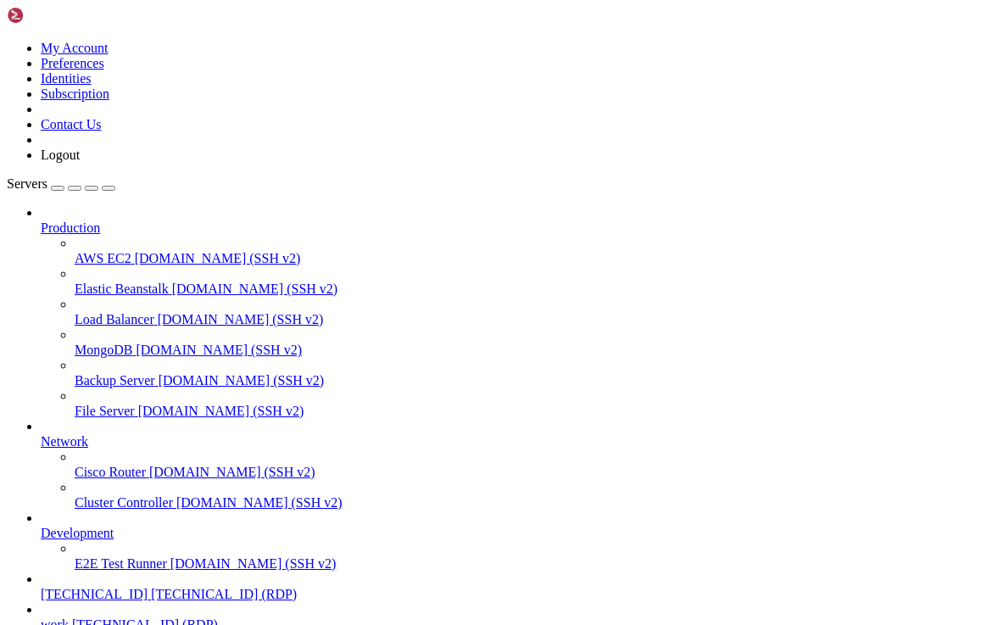
click at [69, 617] on span "work" at bounding box center [55, 624] width 28 height 14
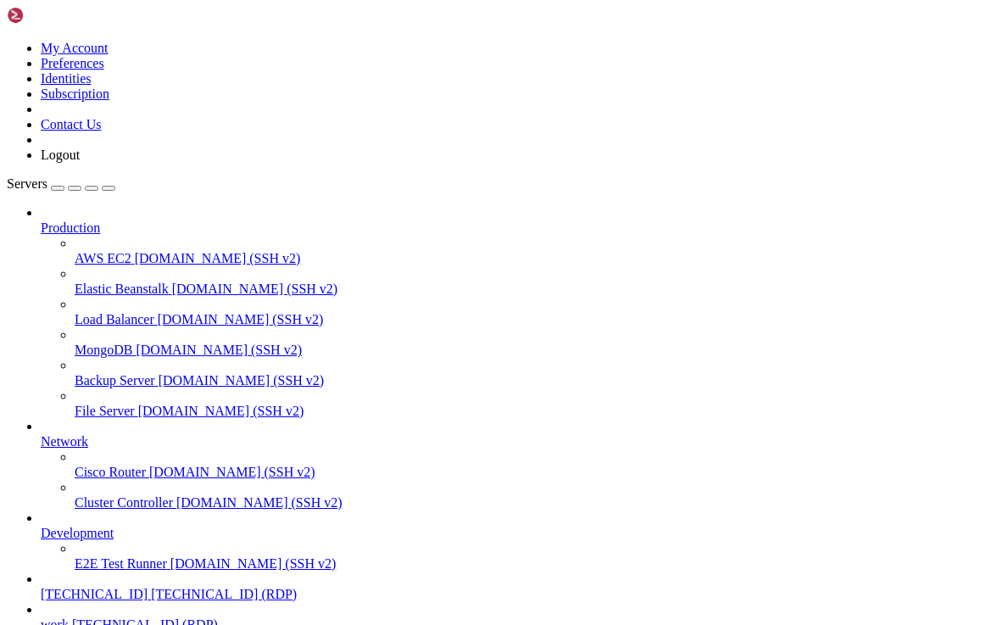
drag, startPoint x: 107, startPoint y: 929, endPoint x: -27, endPoint y: 910, distance: 135.2
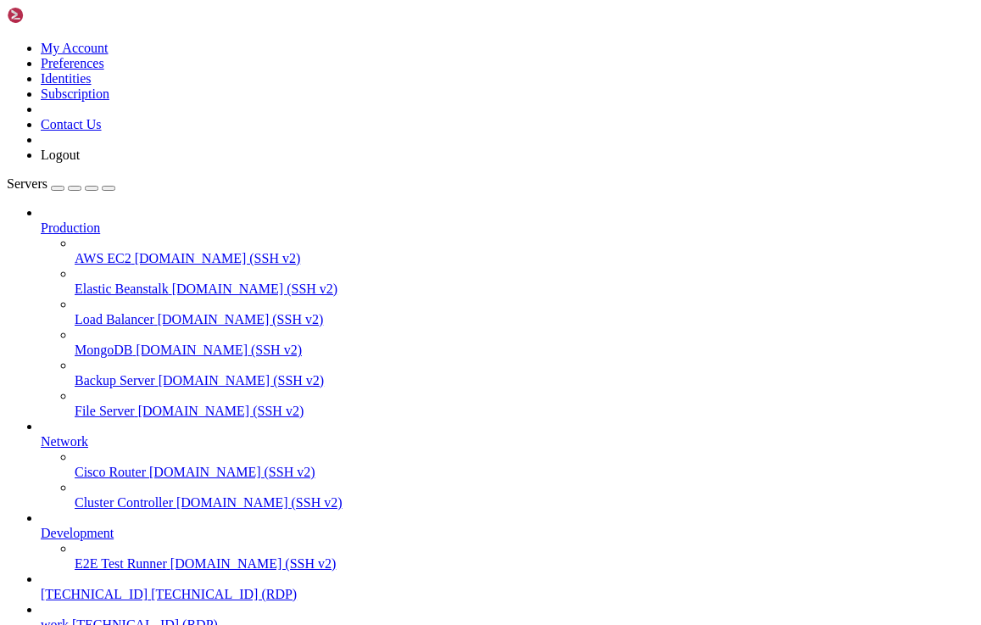
drag, startPoint x: 102, startPoint y: 926, endPoint x: 1, endPoint y: 913, distance: 101.7
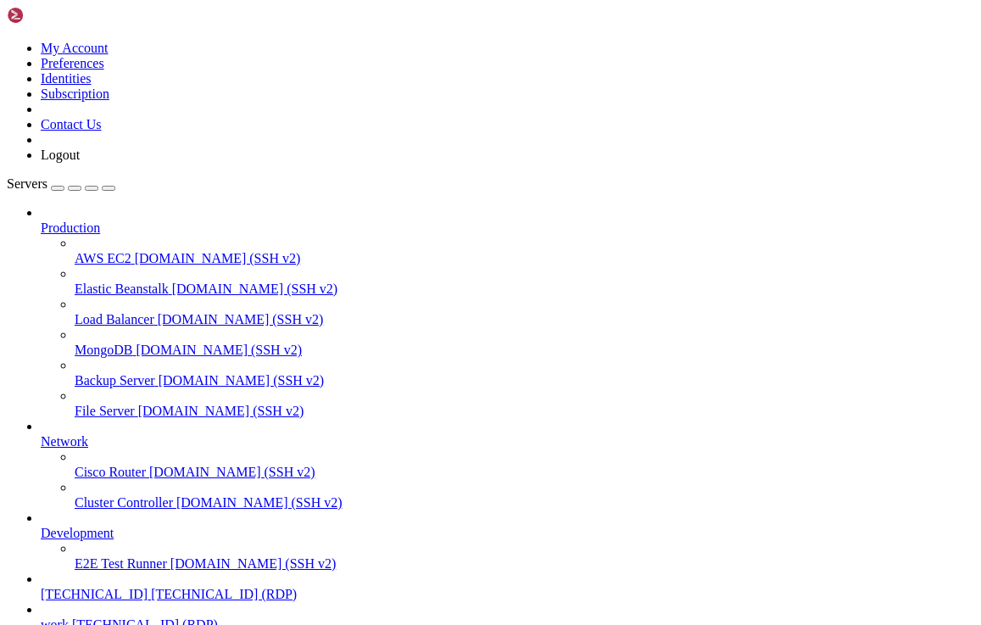
drag, startPoint x: 150, startPoint y: 920, endPoint x: -31, endPoint y: 915, distance: 180.6
drag, startPoint x: 153, startPoint y: 923, endPoint x: -55, endPoint y: 913, distance: 207.9
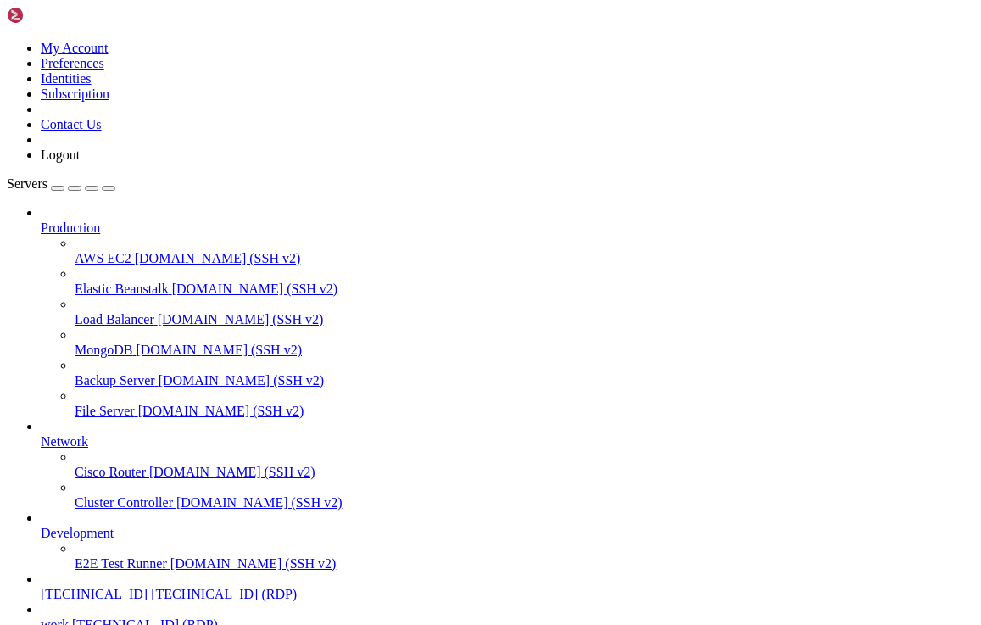
drag, startPoint x: 245, startPoint y: 1061, endPoint x: 495, endPoint y: 1066, distance: 250.1
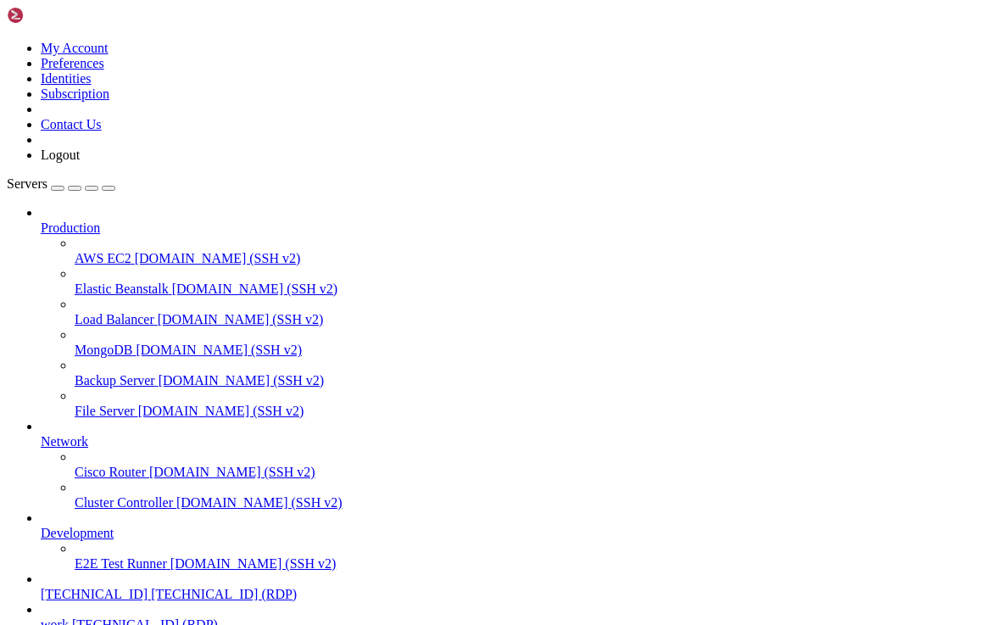
drag, startPoint x: 146, startPoint y: 930, endPoint x: 27, endPoint y: 931, distance: 118.7
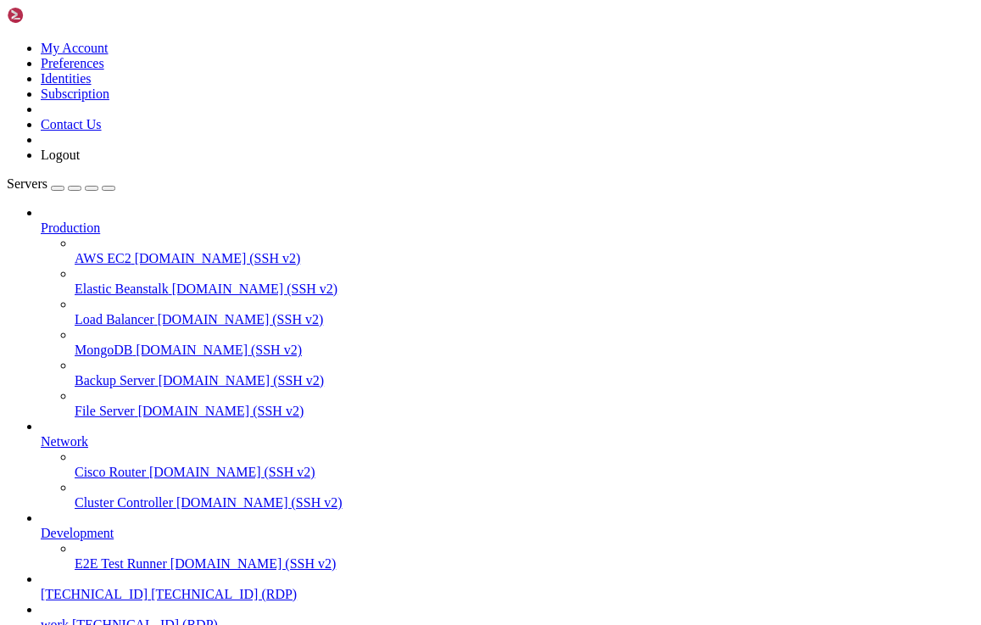
drag, startPoint x: 150, startPoint y: 926, endPoint x: 203, endPoint y: 1004, distance: 94.5
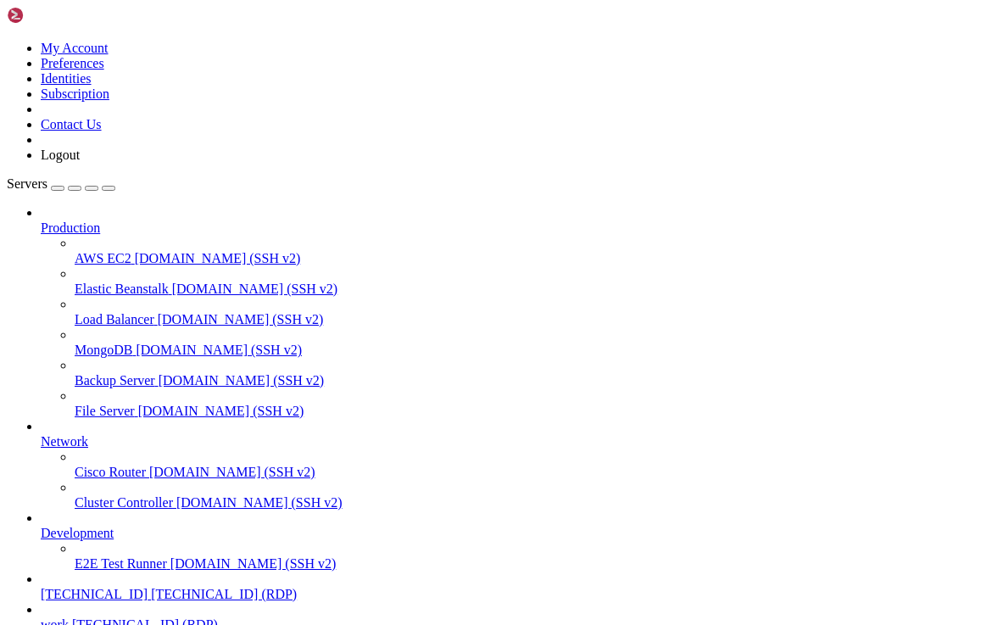
drag, startPoint x: 528, startPoint y: 1201, endPoint x: 247, endPoint y: 1200, distance: 281.4
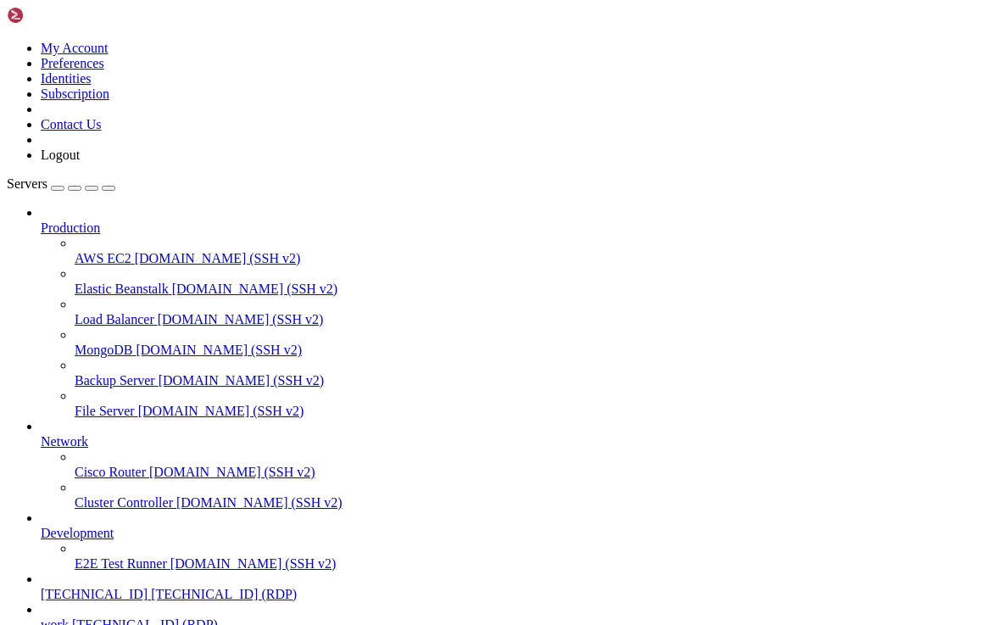
drag, startPoint x: 648, startPoint y: 855, endPoint x: 568, endPoint y: 865, distance: 80.3
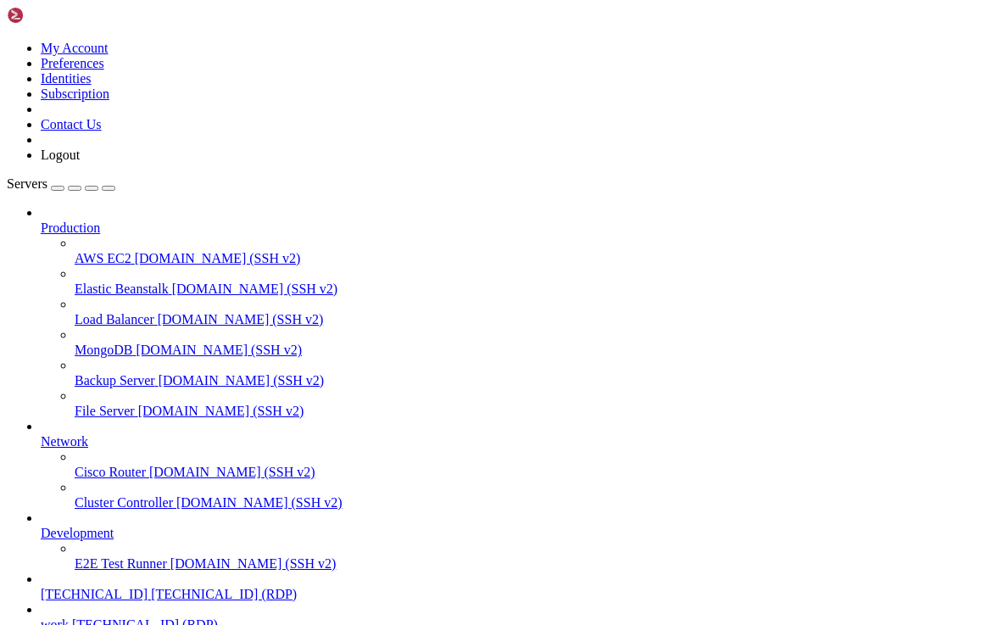
drag, startPoint x: 160, startPoint y: 1110, endPoint x: 451, endPoint y: 1107, distance: 290.8
